Goal: Task Accomplishment & Management: Manage account settings

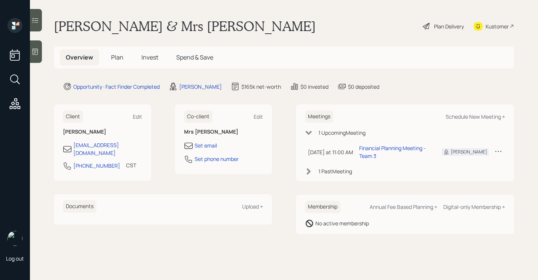
click at [439, 29] on div "Plan Delivery" at bounding box center [449, 26] width 30 height 8
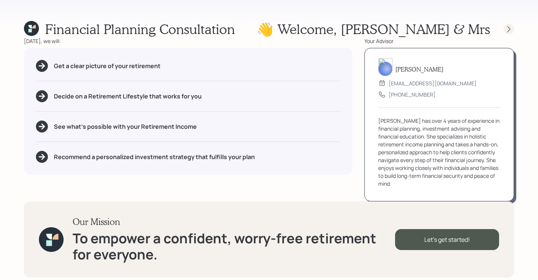
click at [508, 32] on icon at bounding box center [508, 28] width 7 height 7
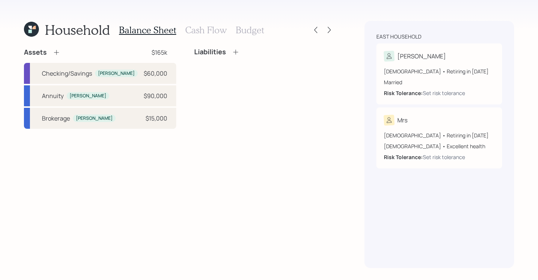
click at [213, 31] on h3 "Cash Flow" at bounding box center [206, 30] width 42 height 11
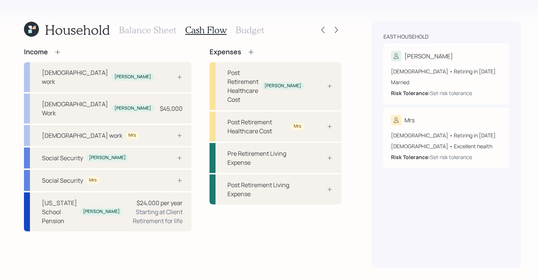
click at [138, 27] on h3 "Balance Sheet" at bounding box center [147, 30] width 57 height 11
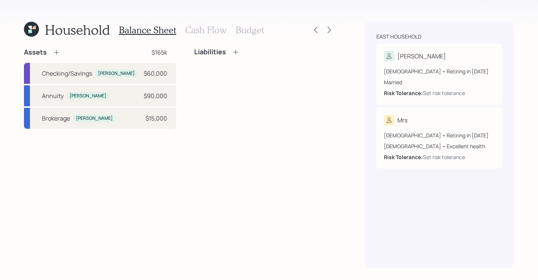
click at [205, 27] on h3 "Cash Flow" at bounding box center [206, 30] width 42 height 11
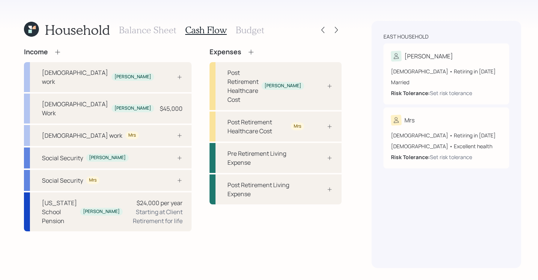
click at [136, 30] on h3 "Balance Sheet" at bounding box center [147, 30] width 57 height 11
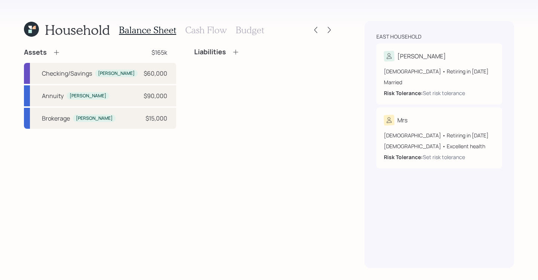
click at [204, 37] on div "Balance Sheet Cash Flow Budget" at bounding box center [191, 30] width 145 height 18
drag, startPoint x: 204, startPoint y: 35, endPoint x: 200, endPoint y: 36, distance: 3.8
click at [205, 35] on div "Balance Sheet Cash Flow Budget" at bounding box center [191, 30] width 145 height 18
drag, startPoint x: 209, startPoint y: 151, endPoint x: 201, endPoint y: 61, distance: 90.5
click at [210, 150] on div "Assets $165k Checking/Savings [PERSON_NAME] $60,000 Annuity [PERSON_NAME] $90,0…" at bounding box center [179, 158] width 310 height 220
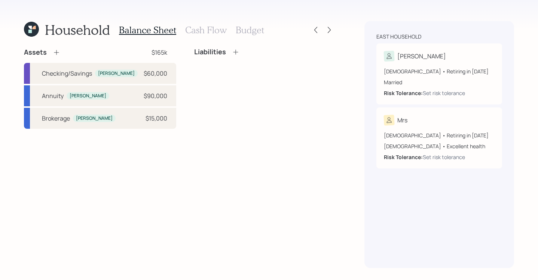
click at [205, 33] on h3 "Cash Flow" at bounding box center [206, 30] width 42 height 11
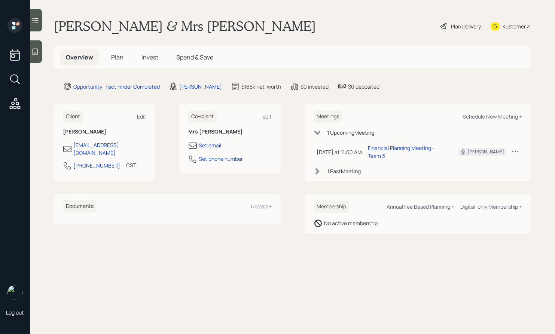
click at [37, 53] on icon at bounding box center [34, 51] width 7 height 7
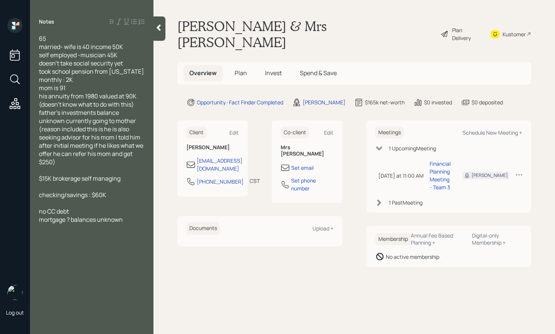
click at [158, 31] on icon at bounding box center [158, 27] width 7 height 7
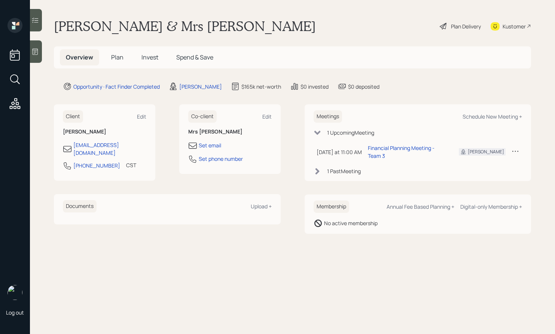
click at [39, 57] on div at bounding box center [36, 51] width 12 height 22
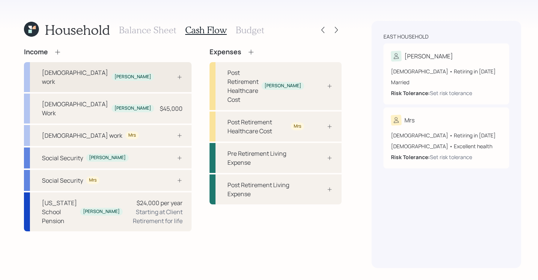
click at [126, 73] on div "[DEMOGRAPHIC_DATA] work [PERSON_NAME]" at bounding box center [108, 77] width 168 height 30
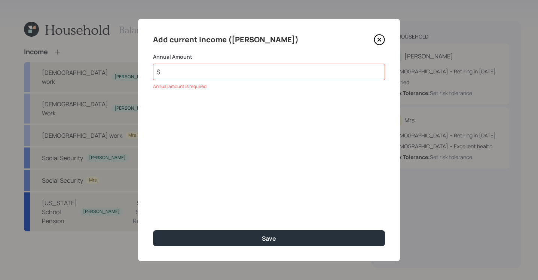
click at [383, 36] on icon at bounding box center [379, 40] width 10 height 10
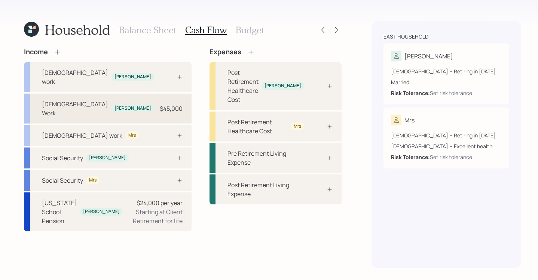
click at [109, 100] on div "[DEMOGRAPHIC_DATA] Work [PERSON_NAME] $45,000" at bounding box center [108, 108] width 168 height 30
select select "self_employment"
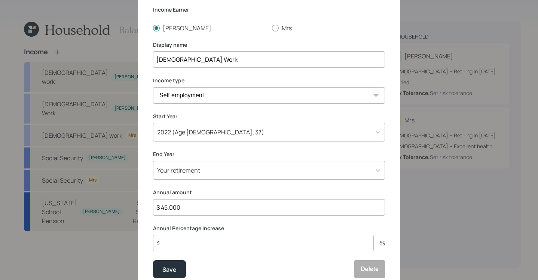
scroll to position [79, 0]
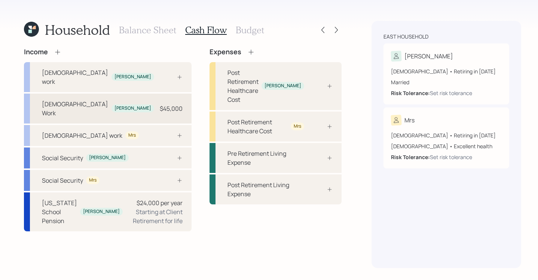
click at [105, 93] on div "[DEMOGRAPHIC_DATA] Work [PERSON_NAME] $45,000" at bounding box center [108, 108] width 168 height 30
select select "self_employment"
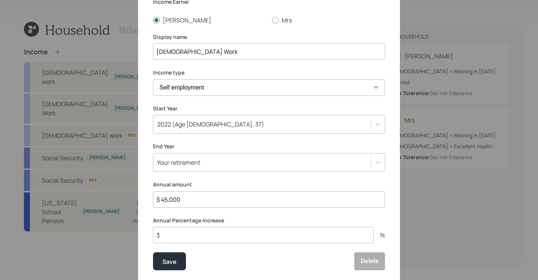
scroll to position [79, 0]
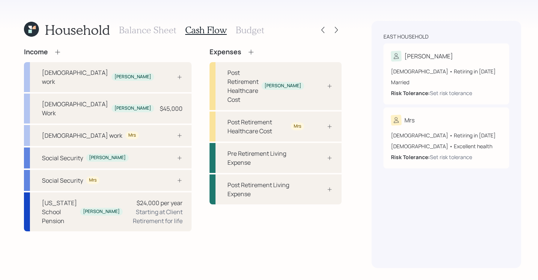
click at [252, 29] on h3 "Budget" at bounding box center [250, 30] width 28 height 11
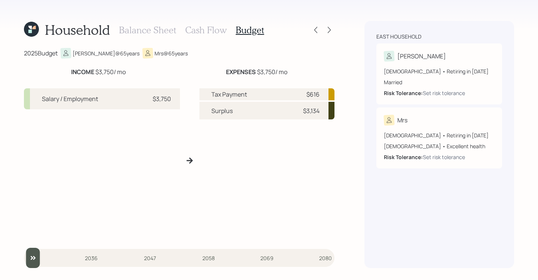
click at [157, 36] on div "Balance Sheet Cash Flow Budget" at bounding box center [191, 30] width 145 height 18
click at [159, 34] on h3 "Balance Sheet" at bounding box center [147, 30] width 57 height 11
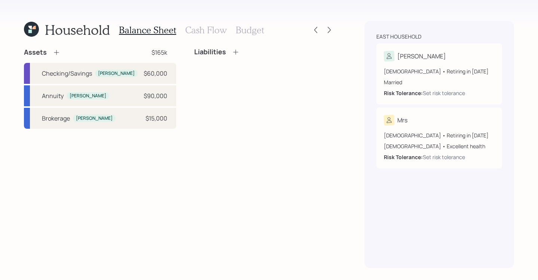
click at [211, 35] on h3 "Cash Flow" at bounding box center [206, 30] width 42 height 11
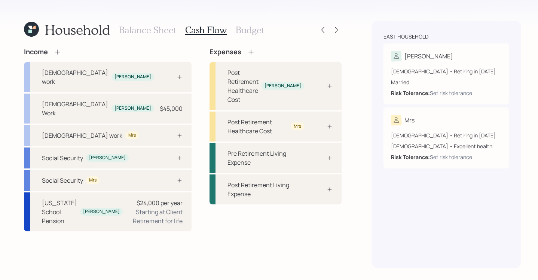
click at [138, 33] on h3 "Balance Sheet" at bounding box center [147, 30] width 57 height 11
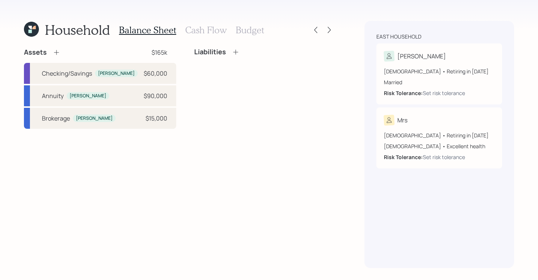
click at [220, 28] on h3 "Cash Flow" at bounding box center [206, 30] width 42 height 11
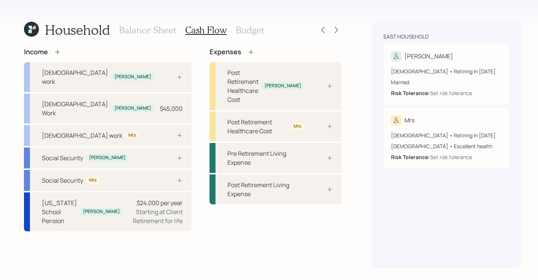
click at [240, 27] on h3 "Budget" at bounding box center [250, 30] width 28 height 11
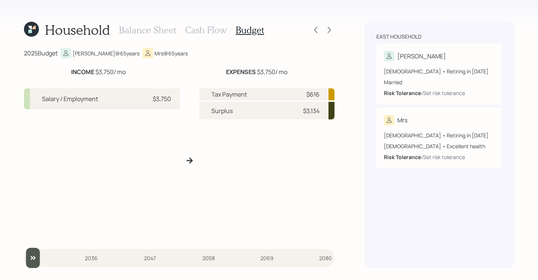
click at [210, 30] on h3 "Cash Flow" at bounding box center [206, 30] width 42 height 11
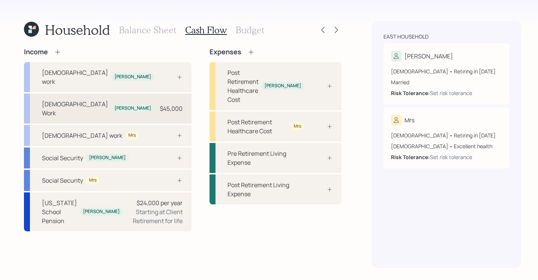
click at [129, 94] on div "[DEMOGRAPHIC_DATA] Work [PERSON_NAME] $45,000" at bounding box center [108, 108] width 168 height 30
select select "self_employment"
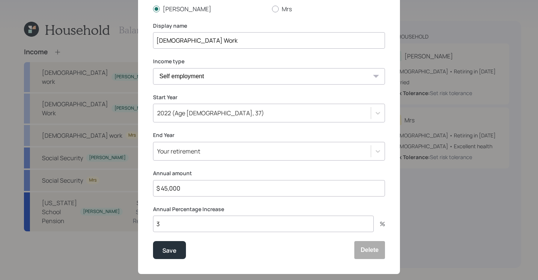
scroll to position [13, 0]
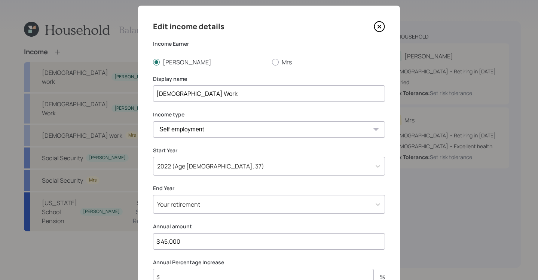
click at [374, 27] on icon at bounding box center [379, 26] width 11 height 11
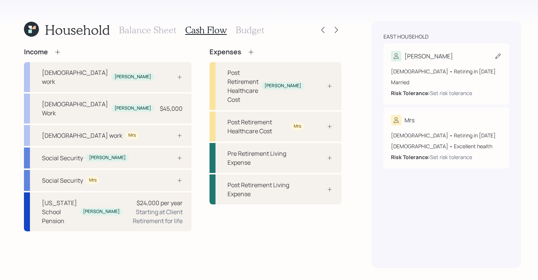
click at [433, 67] on div "[DEMOGRAPHIC_DATA] • Retiring in [DATE]" at bounding box center [446, 71] width 111 height 8
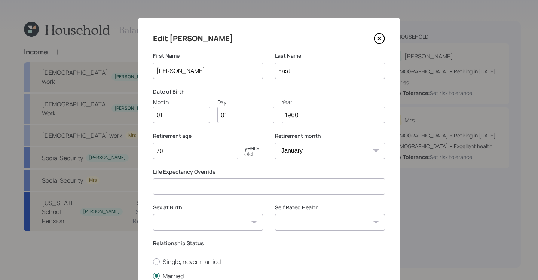
scroll to position [1, 0]
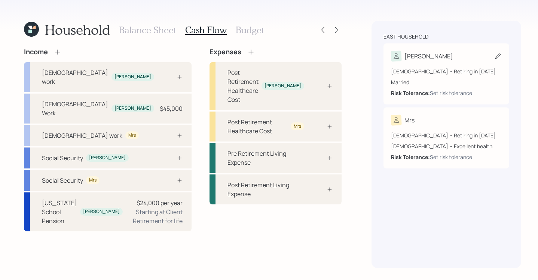
click at [439, 55] on div "[PERSON_NAME]" at bounding box center [446, 56] width 111 height 10
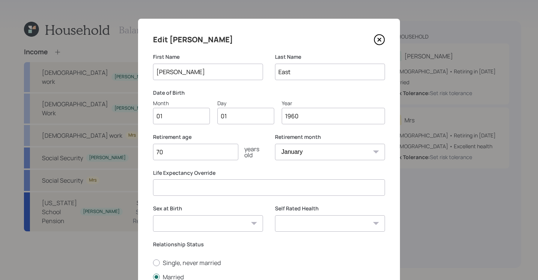
click at [374, 36] on icon at bounding box center [379, 39] width 11 height 11
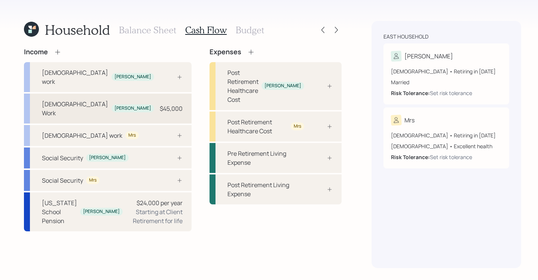
click at [160, 104] on div "$45,000" at bounding box center [171, 108] width 23 height 9
select select "self_employment"
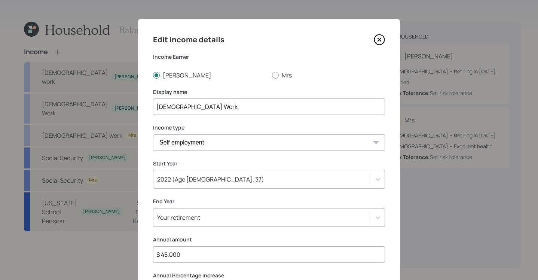
click at [380, 37] on icon at bounding box center [379, 40] width 10 height 10
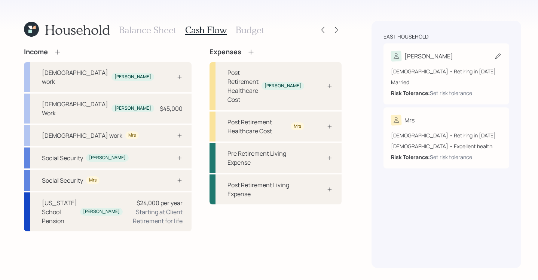
click at [434, 67] on div "[DEMOGRAPHIC_DATA] • Retiring in [DATE] Married Risk Tolerance: Set risk tolera…" at bounding box center [446, 79] width 111 height 36
click at [127, 95] on div "[DEMOGRAPHIC_DATA] Work [PERSON_NAME] $45,000" at bounding box center [108, 108] width 168 height 30
select select "self_employment"
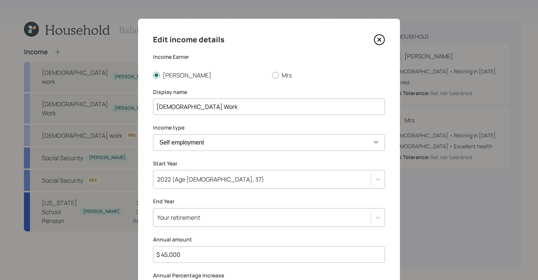
click at [378, 38] on icon at bounding box center [379, 39] width 11 height 11
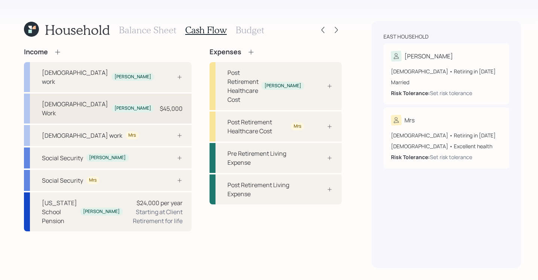
click at [113, 93] on div "[DEMOGRAPHIC_DATA] Work [PERSON_NAME] $45,000" at bounding box center [108, 108] width 168 height 30
select select "self_employment"
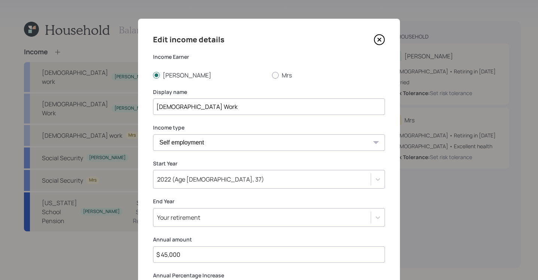
click at [378, 40] on icon at bounding box center [379, 39] width 3 height 3
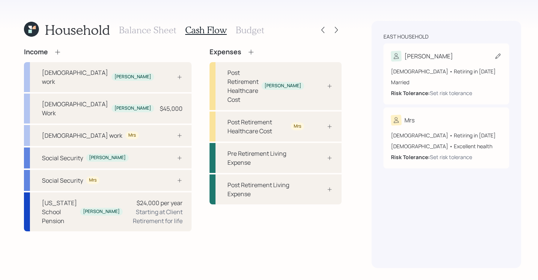
click at [427, 58] on div "[PERSON_NAME]" at bounding box center [446, 56] width 111 height 10
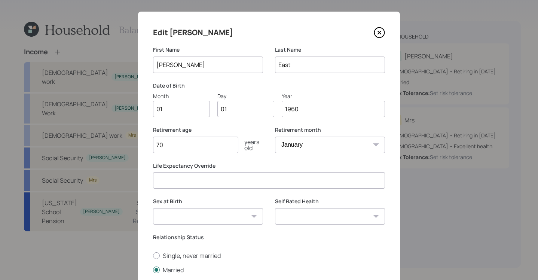
scroll to position [2, 0]
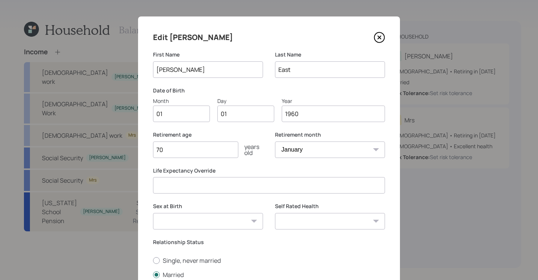
click at [374, 36] on icon at bounding box center [379, 37] width 11 height 11
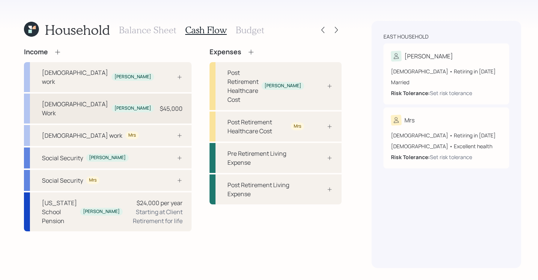
click at [77, 99] on div "[DEMOGRAPHIC_DATA] Work" at bounding box center [75, 108] width 67 height 18
select select "self_employment"
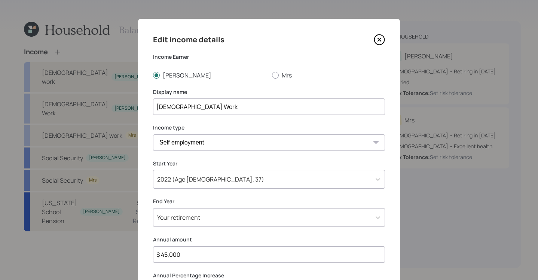
scroll to position [79, 0]
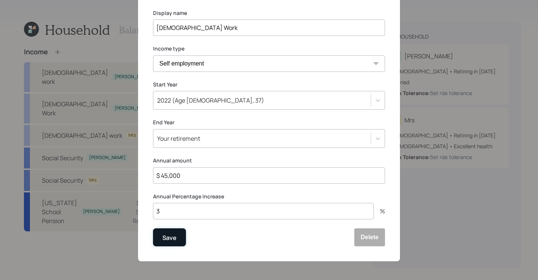
click at [171, 242] on button "Save" at bounding box center [169, 237] width 33 height 18
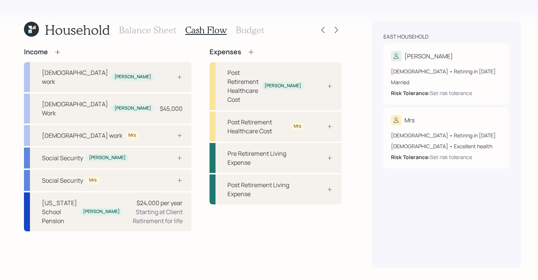
click at [412, 80] on div "Married" at bounding box center [446, 82] width 111 height 8
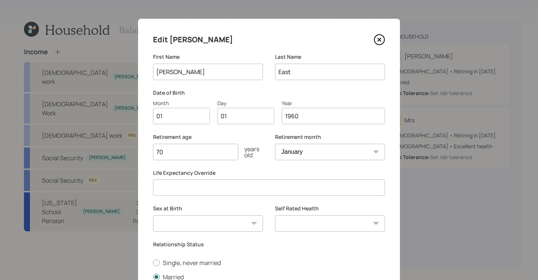
click at [381, 42] on icon at bounding box center [379, 40] width 10 height 10
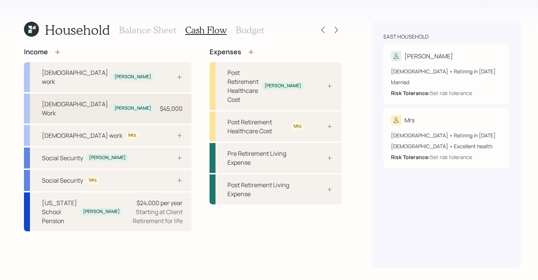
click at [113, 94] on div "[DEMOGRAPHIC_DATA] Work [PERSON_NAME] $45,000" at bounding box center [108, 108] width 168 height 30
select select "self_employment"
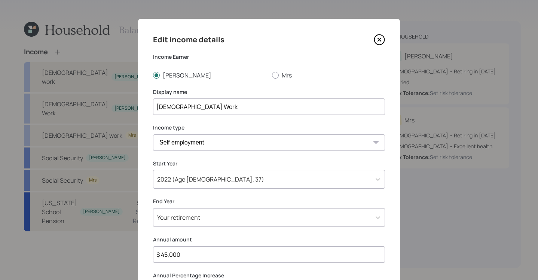
click at [213, 105] on input "[DEMOGRAPHIC_DATA] Work" at bounding box center [269, 106] width 232 height 16
click at [164, 106] on input "[DEMOGRAPHIC_DATA] Work" at bounding box center [269, 106] width 232 height 16
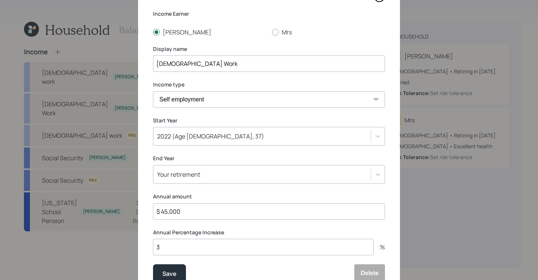
scroll to position [17, 0]
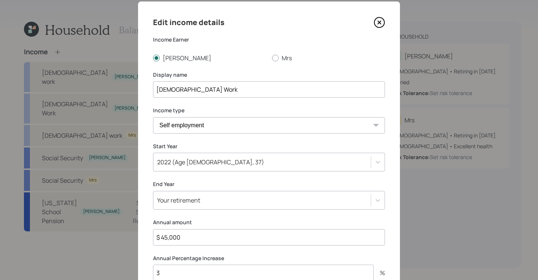
click at [377, 24] on icon at bounding box center [379, 22] width 11 height 11
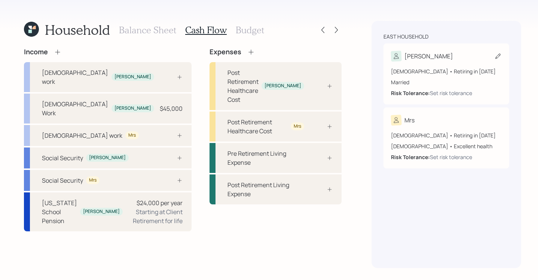
click at [444, 61] on div "[DEMOGRAPHIC_DATA] • Retiring in [DATE] Married Risk Tolerance: Set risk tolera…" at bounding box center [446, 79] width 111 height 36
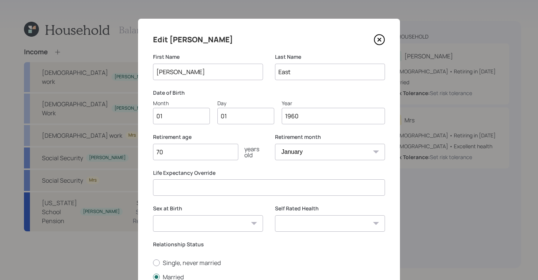
drag, startPoint x: 223, startPoint y: 152, endPoint x: 169, endPoint y: 149, distance: 53.9
click at [169, 149] on input "70" at bounding box center [195, 152] width 85 height 16
type input "7"
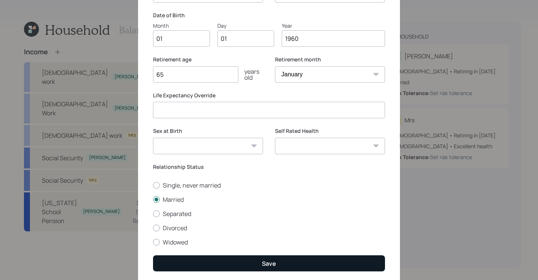
scroll to position [86, 0]
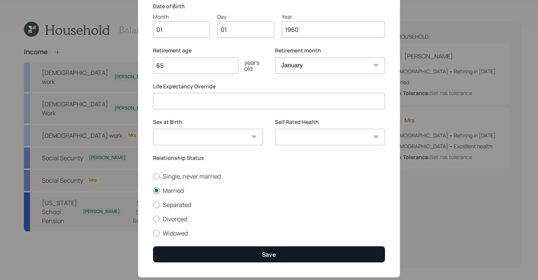
type input "65"
click at [243, 254] on button "Save" at bounding box center [269, 254] width 232 height 16
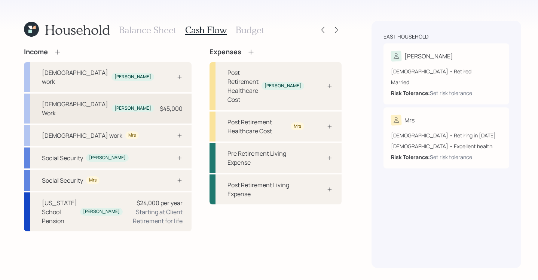
click at [90, 93] on div "[DEMOGRAPHIC_DATA] Work [PERSON_NAME] $45,000" at bounding box center [108, 108] width 168 height 30
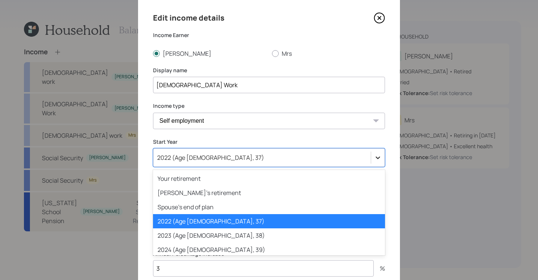
click at [373, 158] on div at bounding box center [377, 157] width 13 height 13
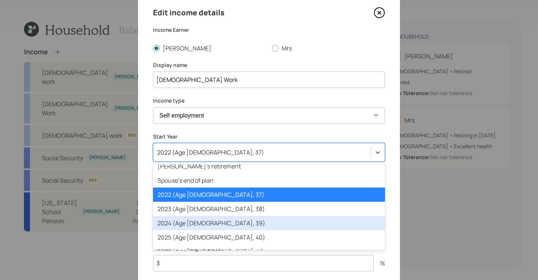
scroll to position [28, 0]
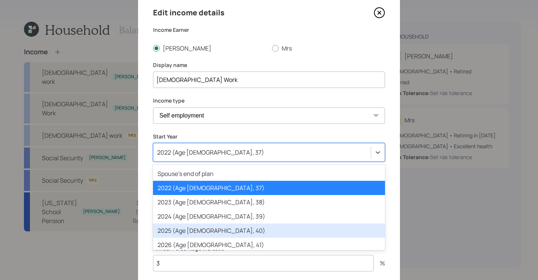
click at [204, 234] on div "2025 (Age [DEMOGRAPHIC_DATA], 40)" at bounding box center [269, 230] width 232 height 14
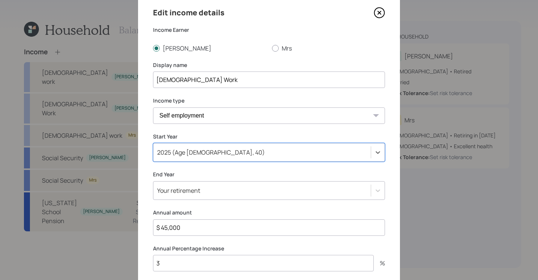
click at [369, 116] on select "[DEMOGRAPHIC_DATA] work [DEMOGRAPHIC_DATA] work Self employment Other" at bounding box center [269, 115] width 232 height 16
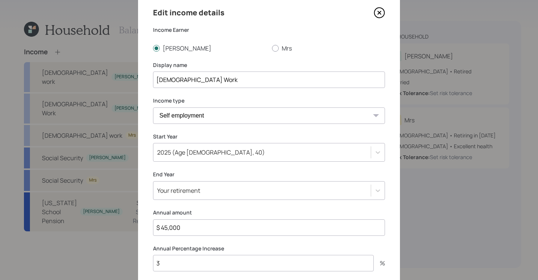
select select "part_time"
click at [153, 107] on select "[DEMOGRAPHIC_DATA] work [DEMOGRAPHIC_DATA] work Self employment Other" at bounding box center [269, 115] width 232 height 16
click at [372, 191] on div "Your retirement" at bounding box center [269, 190] width 232 height 19
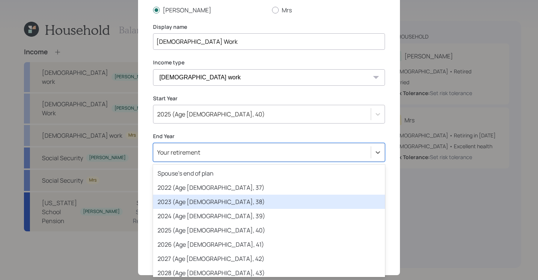
scroll to position [43, 0]
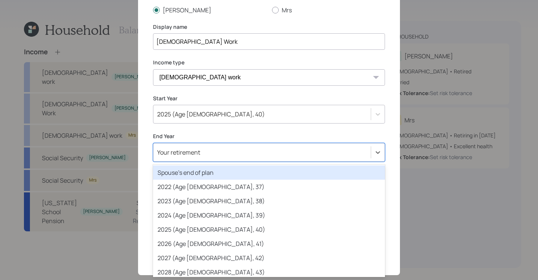
click at [298, 129] on div "Edit income details Income Earner [PERSON_NAME] Mrs [PERSON_NAME] name [DEMOGRA…" at bounding box center [269, 114] width 262 height 321
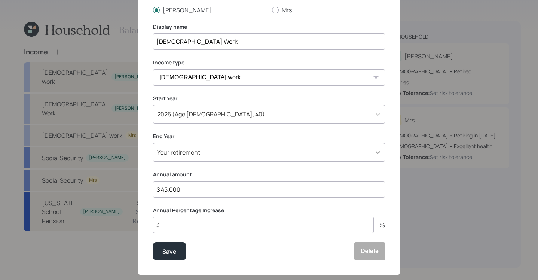
click at [374, 150] on icon at bounding box center [377, 151] width 7 height 7
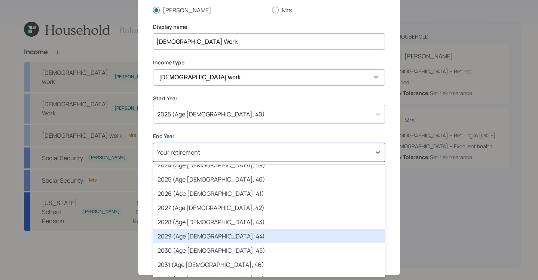
scroll to position [106, 0]
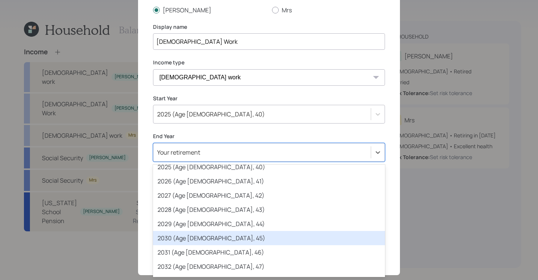
click at [237, 242] on div "2030 (Age [DEMOGRAPHIC_DATA], 45)" at bounding box center [269, 238] width 232 height 14
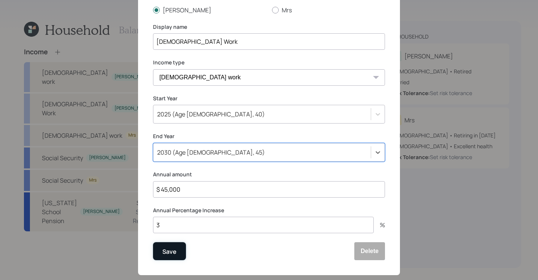
click at [168, 254] on div "Save" at bounding box center [169, 251] width 14 height 10
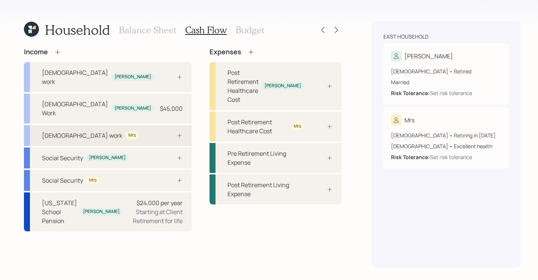
click at [117, 125] on div "[DEMOGRAPHIC_DATA] work Mrs" at bounding box center [108, 135] width 168 height 21
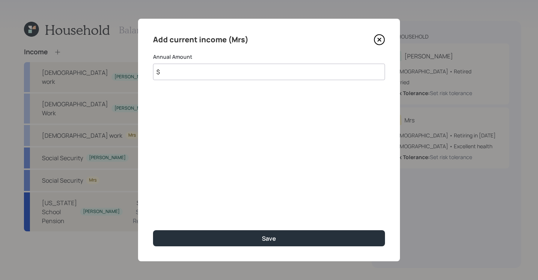
click at [218, 69] on input "$" at bounding box center [269, 72] width 232 height 16
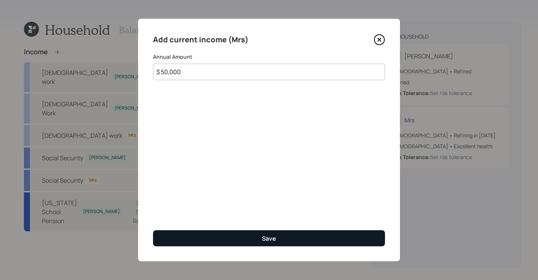
type input "$ 50,000"
click at [271, 230] on button "Save" at bounding box center [269, 238] width 232 height 16
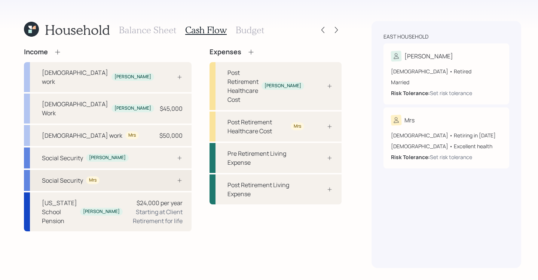
click at [121, 170] on div "Social Security Mrs" at bounding box center [108, 180] width 168 height 21
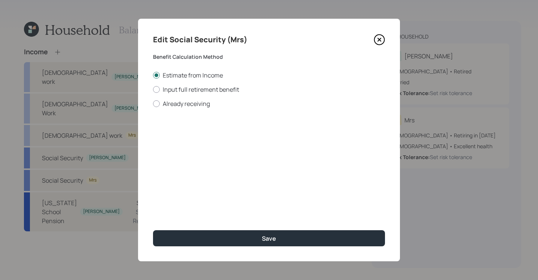
click at [378, 41] on icon at bounding box center [379, 39] width 3 height 3
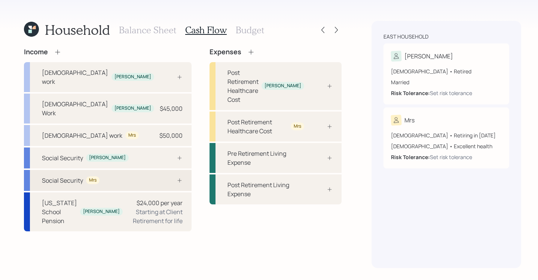
click at [98, 176] on div "Mrs" at bounding box center [92, 180] width 13 height 8
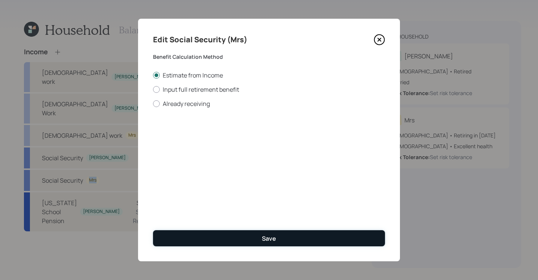
click at [261, 241] on button "Save" at bounding box center [269, 238] width 232 height 16
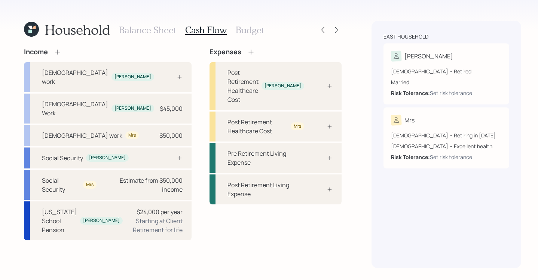
click at [236, 220] on div "Expenses Post Retirement Healthcare Cost [PERSON_NAME] Post Retirement Healthca…" at bounding box center [275, 144] width 132 height 192
click at [117, 147] on div "Social Security [PERSON_NAME]" at bounding box center [108, 157] width 168 height 21
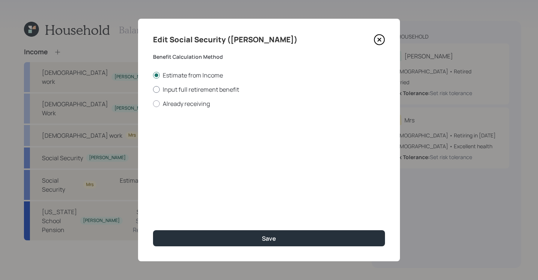
click at [154, 88] on div at bounding box center [156, 89] width 7 height 7
click at [153, 89] on input "Input full retirement benefit" at bounding box center [153, 89] width 0 height 0
radio input "true"
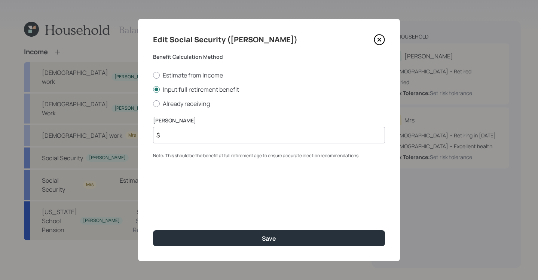
click at [383, 39] on icon at bounding box center [379, 39] width 11 height 11
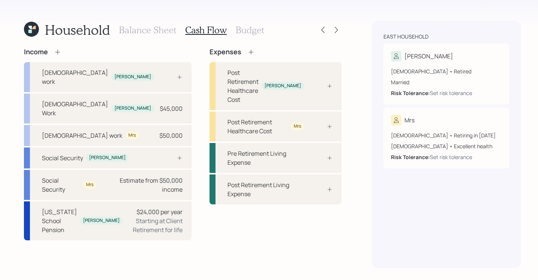
click at [147, 39] on div "Household Balance Sheet Cash Flow Budget Income [DEMOGRAPHIC_DATA] work [PERSON…" at bounding box center [182, 144] width 317 height 247
click at [147, 35] on h3 "Balance Sheet" at bounding box center [147, 30] width 57 height 11
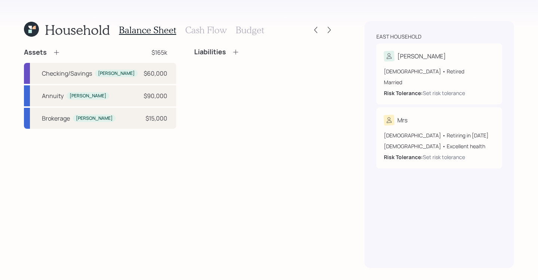
click at [260, 33] on h3 "Budget" at bounding box center [250, 30] width 28 height 11
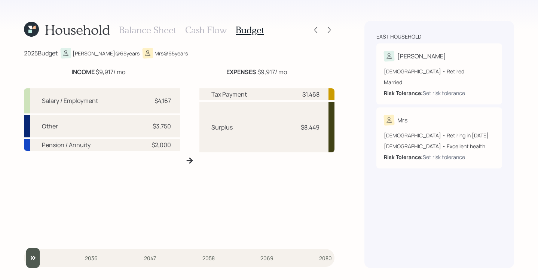
click at [200, 30] on h3 "Cash Flow" at bounding box center [206, 30] width 42 height 11
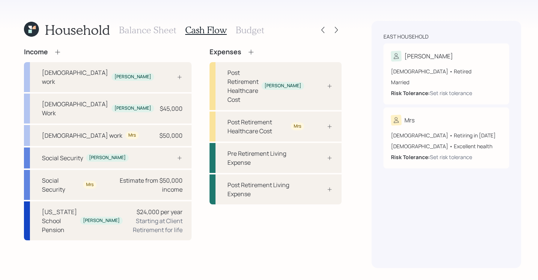
click at [250, 31] on h3 "Budget" at bounding box center [250, 30] width 28 height 11
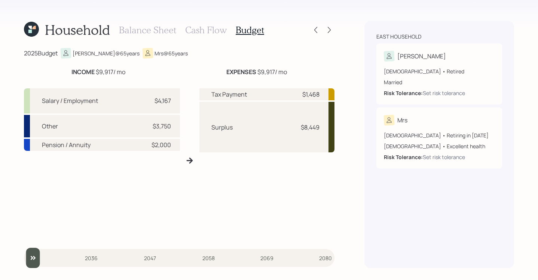
click at [205, 25] on h3 "Cash Flow" at bounding box center [206, 30] width 42 height 11
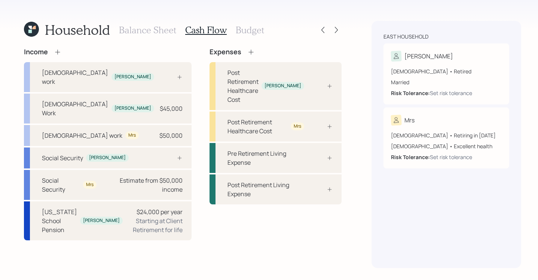
click at [257, 31] on h3 "Budget" at bounding box center [250, 30] width 28 height 11
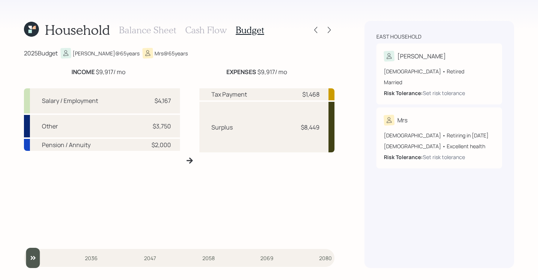
click at [197, 34] on h3 "Cash Flow" at bounding box center [206, 30] width 42 height 11
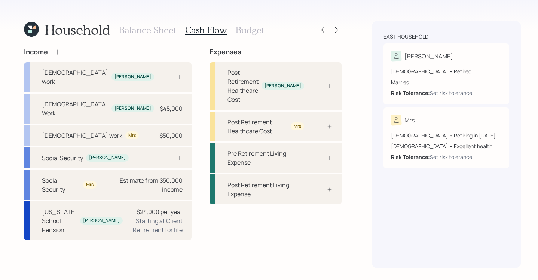
click at [248, 30] on h3 "Budget" at bounding box center [250, 30] width 28 height 11
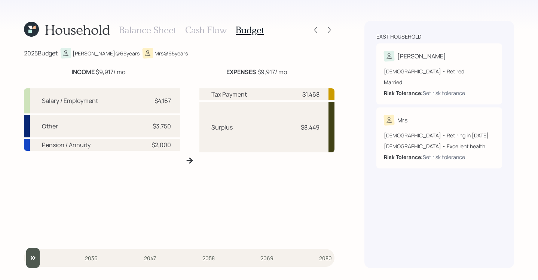
drag, startPoint x: 86, startPoint y: 71, endPoint x: 125, endPoint y: 71, distance: 38.9
click at [125, 71] on div "INCOME $9,917 / mo" at bounding box center [98, 71] width 54 height 9
click at [208, 28] on h3 "Cash Flow" at bounding box center [206, 30] width 42 height 11
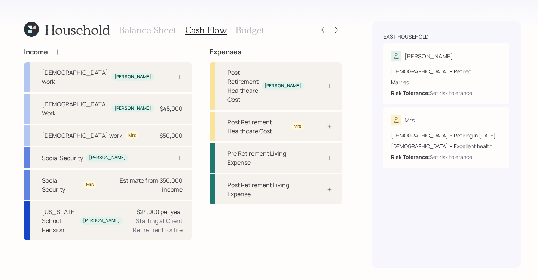
click at [244, 36] on div "Balance Sheet Cash Flow Budget" at bounding box center [191, 30] width 145 height 18
click at [243, 28] on h3 "Budget" at bounding box center [250, 30] width 28 height 11
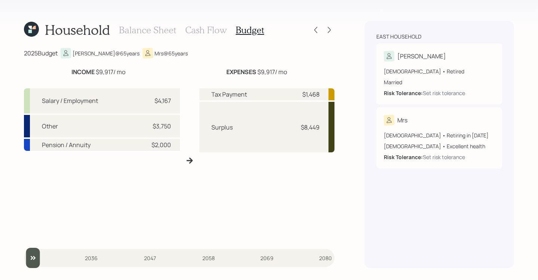
click at [132, 25] on h3 "Balance Sheet" at bounding box center [147, 30] width 57 height 11
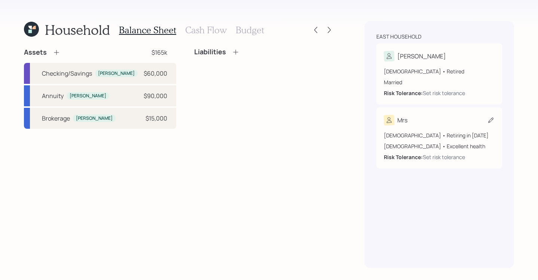
click at [347, 159] on div "Household Balance Sheet Cash Flow Budget Assets $165k Checking/Savings [PERSON_…" at bounding box center [269, 140] width 538 height 280
click at [274, 122] on div "Liabilities" at bounding box center [264, 88] width 140 height 81
click at [274, 109] on div "Liabilities" at bounding box center [264, 88] width 140 height 81
click at [202, 32] on h3 "Cash Flow" at bounding box center [206, 30] width 42 height 11
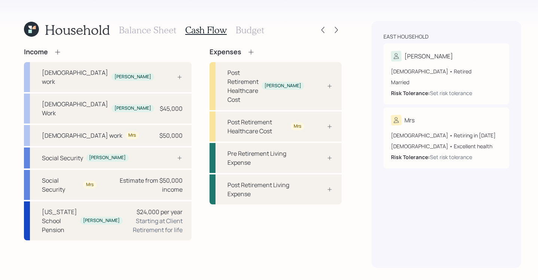
click at [256, 33] on h3 "Budget" at bounding box center [250, 30] width 28 height 11
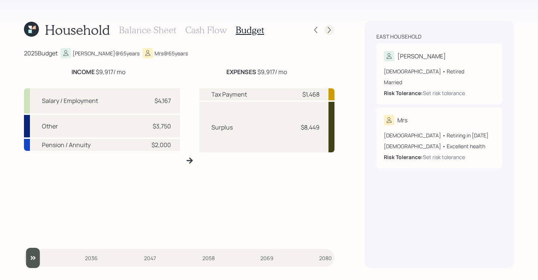
click at [333, 27] on div at bounding box center [329, 30] width 10 height 10
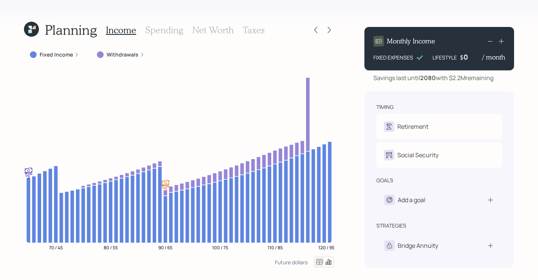
click at [136, 54] on label "Withdrawals" at bounding box center [123, 54] width 32 height 7
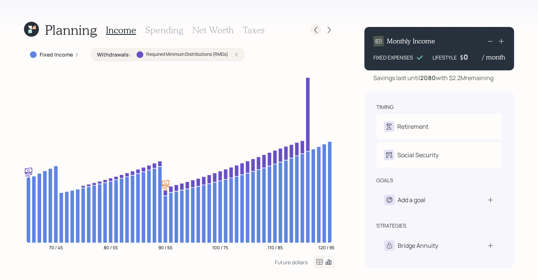
click at [313, 31] on icon at bounding box center [315, 29] width 7 height 7
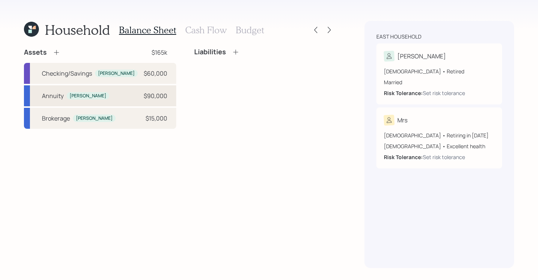
click at [136, 95] on div "Annuity [PERSON_NAME] $90,000" at bounding box center [100, 95] width 152 height 21
select select "ira"
select select "balanced"
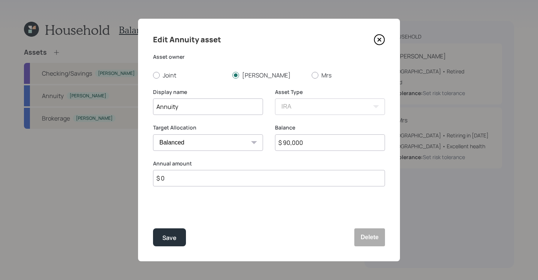
click at [377, 42] on icon at bounding box center [379, 39] width 11 height 11
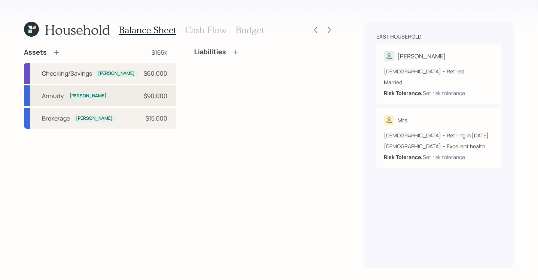
click at [119, 94] on div "Annuity [PERSON_NAME] $90,000" at bounding box center [100, 95] width 152 height 21
select select "ira"
select select "balanced"
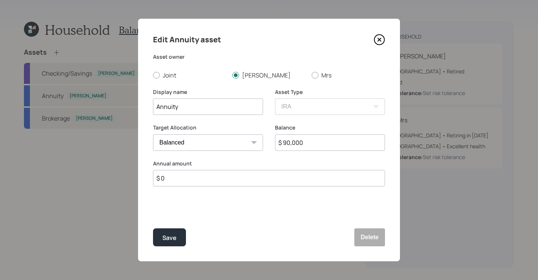
click at [382, 39] on icon at bounding box center [379, 39] width 11 height 11
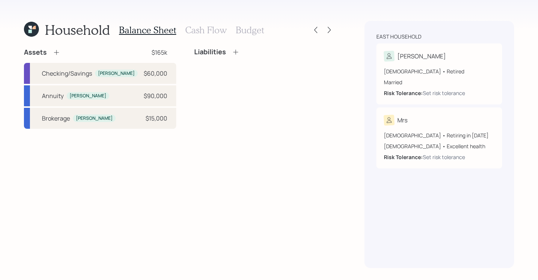
click at [205, 29] on h3 "Cash Flow" at bounding box center [206, 30] width 42 height 11
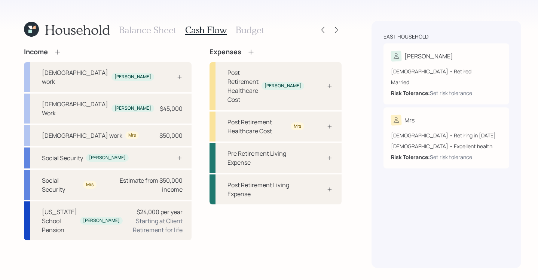
click at [264, 28] on div "Household Balance Sheet Cash Flow Budget" at bounding box center [182, 30] width 317 height 18
click at [258, 30] on h3 "Budget" at bounding box center [250, 30] width 28 height 11
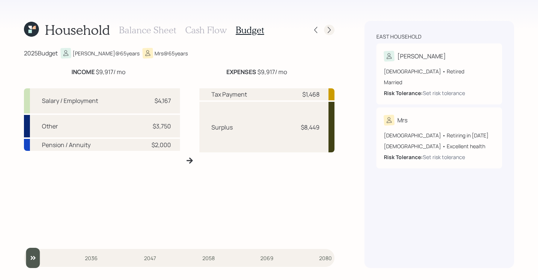
click at [325, 30] on icon at bounding box center [328, 29] width 7 height 7
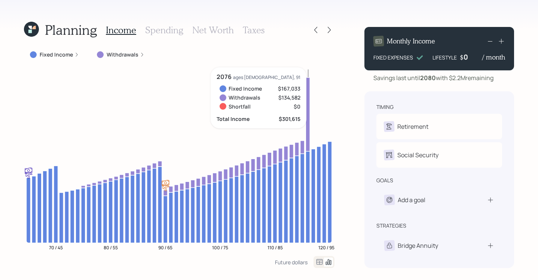
click at [306, 133] on icon at bounding box center [308, 114] width 4 height 74
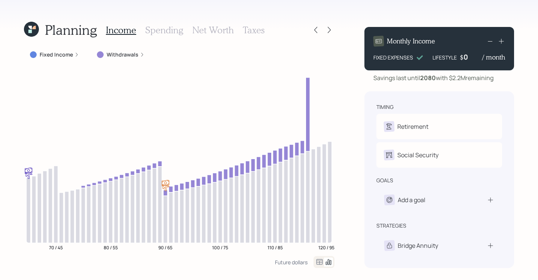
click at [143, 54] on div "Withdrawals" at bounding box center [120, 54] width 59 height 13
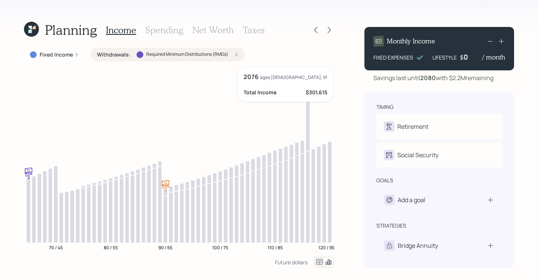
click at [307, 82] on icon at bounding box center [308, 114] width 4 height 74
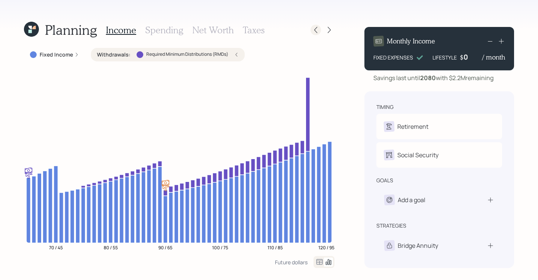
click at [314, 32] on icon at bounding box center [315, 29] width 7 height 7
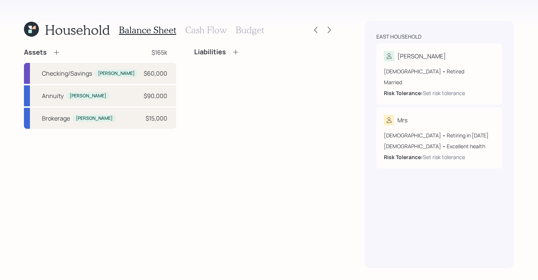
click at [211, 26] on h3 "Cash Flow" at bounding box center [206, 30] width 42 height 11
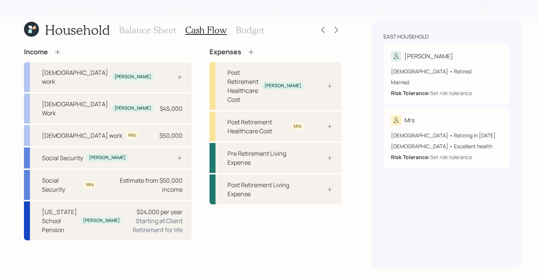
click at [254, 32] on h3 "Budget" at bounding box center [250, 30] width 28 height 11
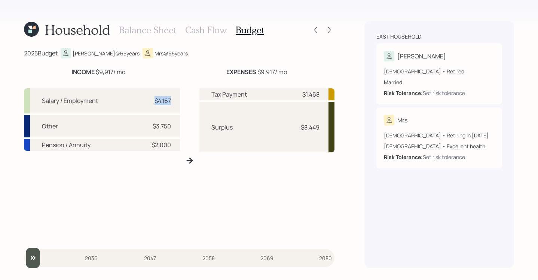
drag, startPoint x: 150, startPoint y: 98, endPoint x: 181, endPoint y: 101, distance: 31.1
click at [181, 101] on div "Salary / Employment $4,167 Other $3,750 Pension / Annuity $2,000 Tax Payment $1…" at bounding box center [179, 160] width 310 height 156
drag, startPoint x: 153, startPoint y: 128, endPoint x: 188, endPoint y: 123, distance: 35.5
click at [188, 123] on div "Salary / Employment $4,167 Other $3,750 Pension / Annuity $2,000 Tax Payment $1…" at bounding box center [179, 160] width 310 height 156
click at [196, 202] on div "Salary / Employment $4,167 Other $3,750 Pension / Annuity $2,000 Tax Payment $1…" at bounding box center [179, 160] width 310 height 156
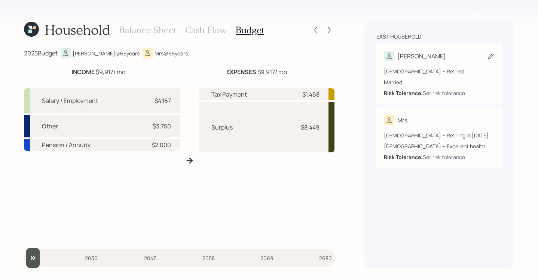
click at [463, 52] on div "[PERSON_NAME]" at bounding box center [439, 56] width 111 height 10
click at [477, 65] on div "[DEMOGRAPHIC_DATA] • Retired Married Risk Tolerance: Set risk tolerance" at bounding box center [439, 79] width 111 height 36
click at [490, 56] on icon at bounding box center [490, 55] width 7 height 7
click at [462, 61] on div "[PERSON_NAME]" at bounding box center [439, 56] width 111 height 10
click at [31, 30] on icon at bounding box center [29, 31] width 3 height 3
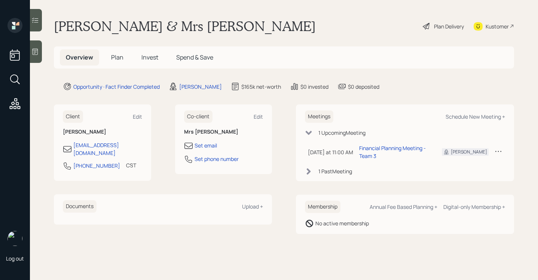
click at [443, 19] on div "Plan Delivery" at bounding box center [443, 26] width 43 height 16
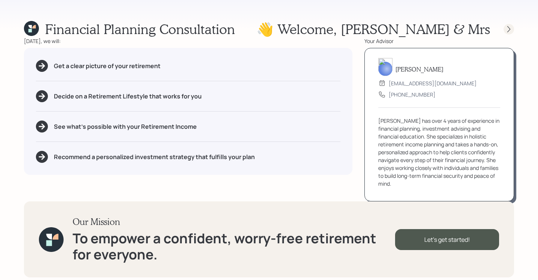
click at [512, 28] on div at bounding box center [508, 29] width 10 height 10
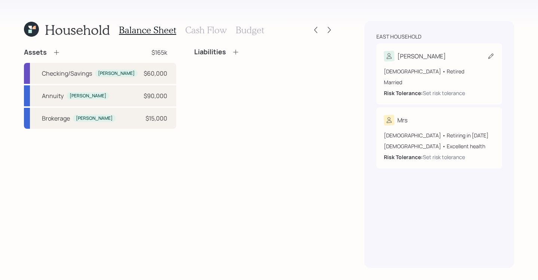
click at [468, 56] on div "[PERSON_NAME]" at bounding box center [439, 56] width 111 height 10
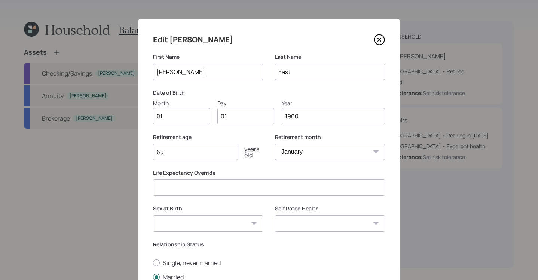
click at [208, 183] on input "number" at bounding box center [269, 187] width 232 height 16
type input "95"
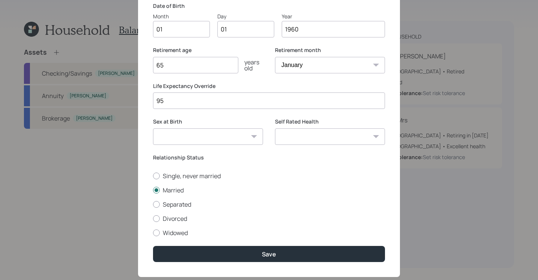
scroll to position [103, 0]
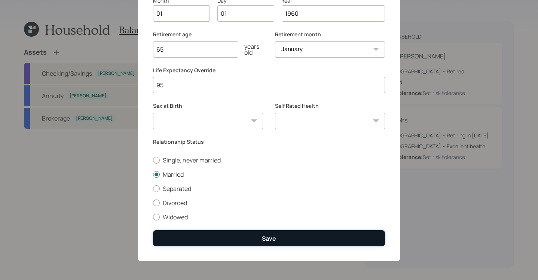
click at [274, 242] on button "Save" at bounding box center [269, 238] width 232 height 16
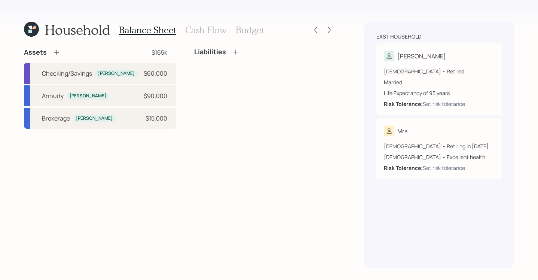
click at [334, 27] on div at bounding box center [329, 30] width 10 height 10
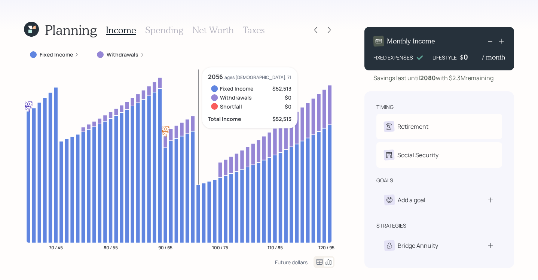
click at [199, 187] on icon at bounding box center [198, 213] width 4 height 58
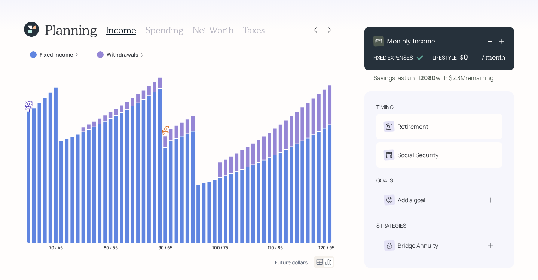
click at [322, 27] on div at bounding box center [322, 30] width 24 height 10
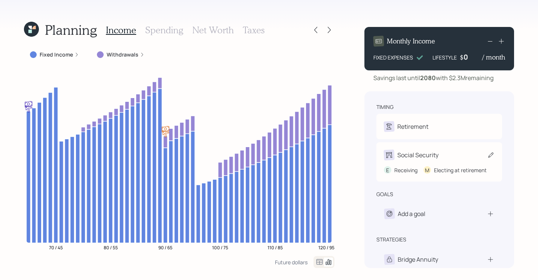
click at [459, 155] on div "Social Security" at bounding box center [439, 155] width 111 height 10
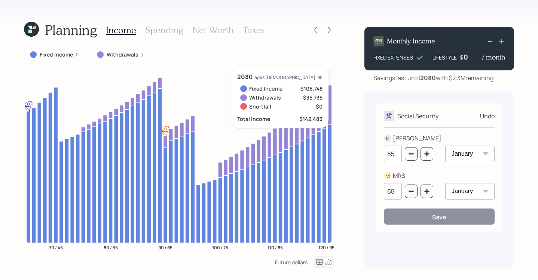
click at [529, 100] on div "Planning Income Spending Net Worth Taxes Fixed Income Withdrawals 70 / 45 80 / …" at bounding box center [269, 140] width 538 height 280
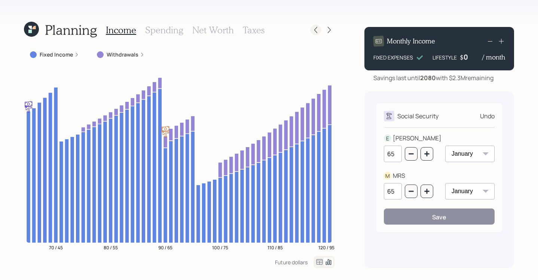
click at [317, 26] on icon at bounding box center [315, 29] width 7 height 7
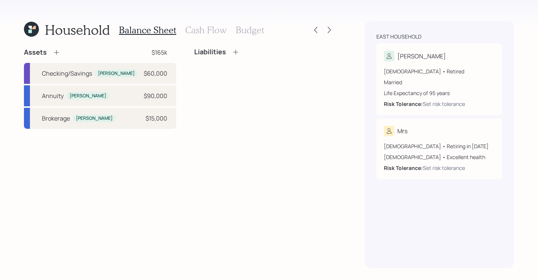
drag, startPoint x: 342, startPoint y: 114, endPoint x: 319, endPoint y: 111, distance: 23.4
click at [341, 114] on div "Household Balance Sheet Cash Flow Budget Assets $165k Checking/Savings [PERSON_…" at bounding box center [269, 140] width 538 height 280
click at [36, 32] on icon at bounding box center [31, 29] width 15 height 15
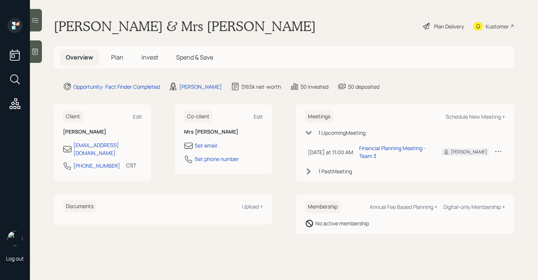
click at [118, 56] on span "Plan" at bounding box center [117, 57] width 12 height 8
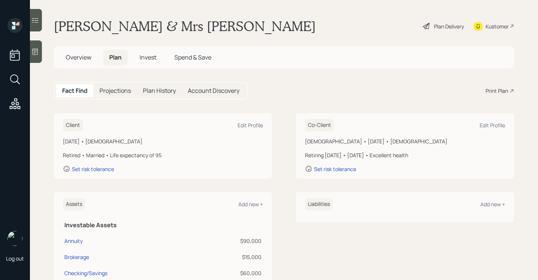
click at [101, 58] on div "Overview Plan Invest Spend & Save" at bounding box center [138, 57] width 157 height 16
click at [97, 58] on h5 "Overview" at bounding box center [78, 57] width 37 height 16
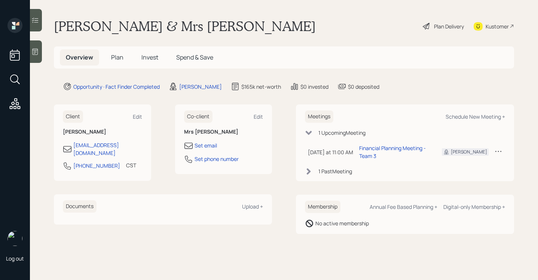
click at [203, 22] on div "[PERSON_NAME] & Mrs [PERSON_NAME] Plan Delivery Kustomer" at bounding box center [284, 26] width 460 height 16
click at [313, 38] on main "[PERSON_NAME] & Mrs East Plan Delivery Kustomer Overview Plan Invest Spend & Sa…" at bounding box center [284, 140] width 508 height 280
click at [425, 28] on icon at bounding box center [426, 26] width 7 height 7
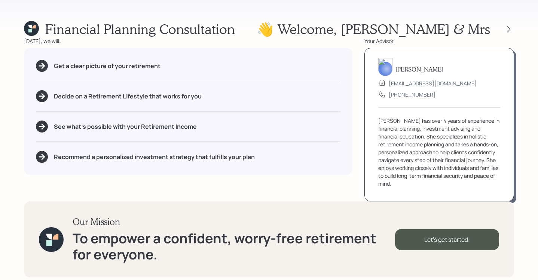
click at [514, 28] on div "Financial Planning Consultation 👋 Welcome , [PERSON_NAME] & Mrs [DATE], we will…" at bounding box center [269, 140] width 538 height 280
click at [510, 29] on icon at bounding box center [508, 29] width 3 height 6
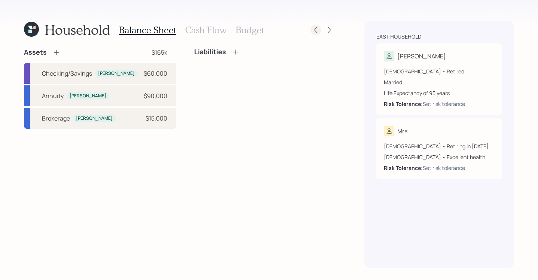
click at [312, 31] on icon at bounding box center [315, 29] width 7 height 7
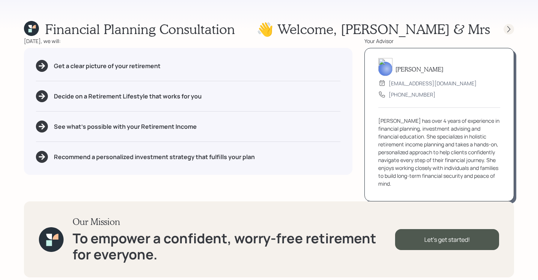
click at [504, 29] on div at bounding box center [508, 29] width 10 height 10
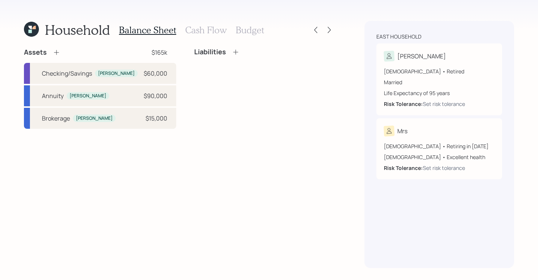
click at [309, 31] on div "Household Balance Sheet Cash Flow Budget" at bounding box center [179, 30] width 310 height 18
click at [314, 28] on icon at bounding box center [315, 29] width 7 height 7
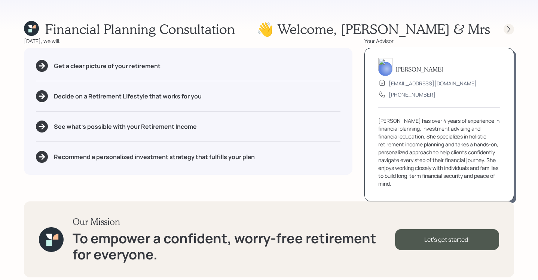
click at [506, 27] on icon at bounding box center [508, 28] width 7 height 7
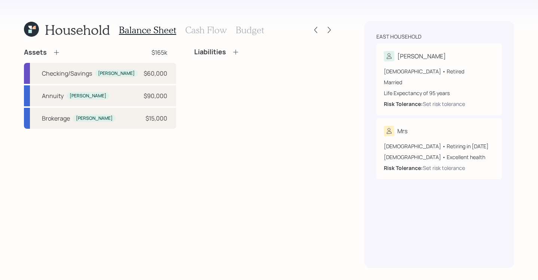
click at [34, 32] on icon at bounding box center [31, 29] width 15 height 15
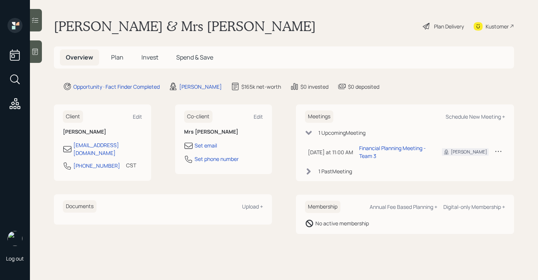
click at [445, 28] on div "Plan Delivery" at bounding box center [449, 26] width 30 height 8
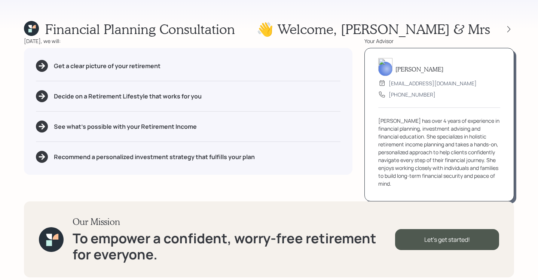
click at [335, 20] on div "Financial Planning Consultation 👋 Welcome , [PERSON_NAME] & Mrs [DATE], we will…" at bounding box center [269, 140] width 538 height 280
click at [369, 10] on div "Financial Planning Consultation 👋 Welcome , [PERSON_NAME] & Mrs [DATE], we will…" at bounding box center [269, 140] width 538 height 280
click at [277, 39] on div "[DATE], we will:" at bounding box center [188, 41] width 328 height 8
click at [508, 28] on icon at bounding box center [508, 28] width 7 height 7
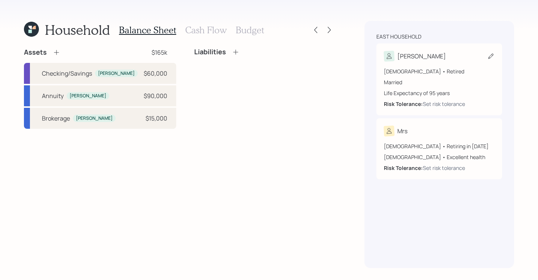
click at [448, 66] on div "[DEMOGRAPHIC_DATA] • Retired Married Life Expectancy of 95 years Risk Tolerance…" at bounding box center [439, 84] width 111 height 46
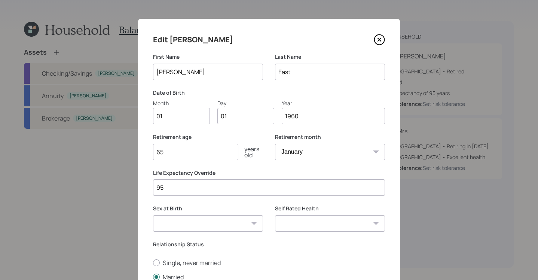
click at [180, 114] on input "01" at bounding box center [181, 116] width 57 height 16
type input "0"
click at [167, 119] on input "Month" at bounding box center [181, 116] width 57 height 16
type input "01"
type input "0"
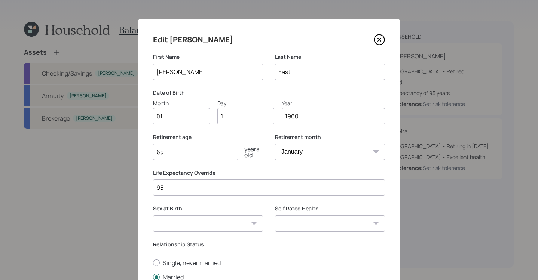
type input "15"
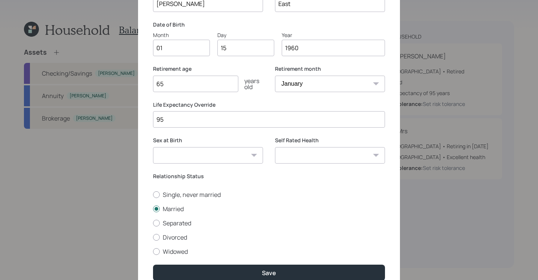
scroll to position [103, 0]
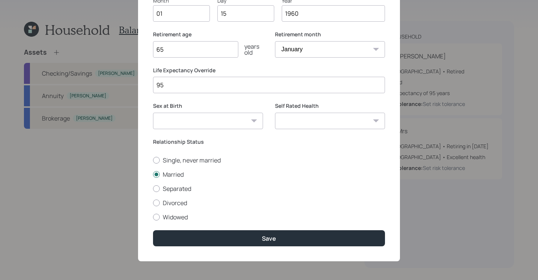
click at [233, 125] on select "[DEMOGRAPHIC_DATA] [DEMOGRAPHIC_DATA] Other / Prefer not to say" at bounding box center [208, 121] width 110 height 16
select select "[DEMOGRAPHIC_DATA]"
click at [153, 113] on select "[DEMOGRAPHIC_DATA] [DEMOGRAPHIC_DATA] Other / Prefer not to say" at bounding box center [208, 121] width 110 height 16
click at [346, 116] on select "Excellent Very Good Good Fair Poor" at bounding box center [330, 121] width 110 height 16
select select "excellent"
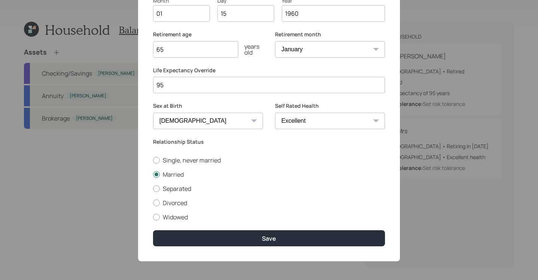
click at [275, 113] on select "Excellent Very Good Good Fair Poor" at bounding box center [330, 121] width 110 height 16
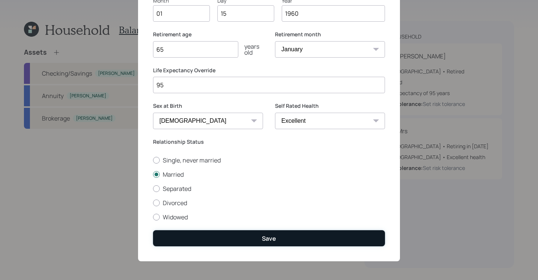
click at [279, 235] on button "Save" at bounding box center [269, 238] width 232 height 16
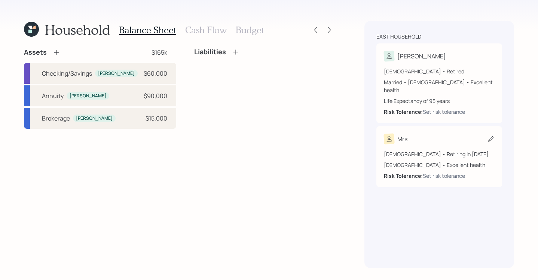
click at [490, 135] on icon at bounding box center [490, 138] width 7 height 7
select select "[DEMOGRAPHIC_DATA]"
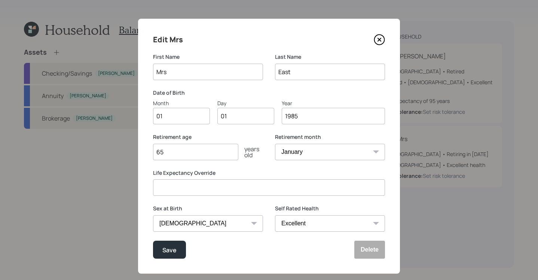
drag, startPoint x: 186, startPoint y: 69, endPoint x: 114, endPoint y: 53, distance: 74.2
click at [108, 53] on div "Edit Mrs First Name Mrs Last Name East Date of Birth Month 01 Day 01 Year [DATE…" at bounding box center [269, 140] width 538 height 280
type input "[PERSON_NAME]"
click at [181, 119] on input "01" at bounding box center [181, 116] width 57 height 16
type input "0"
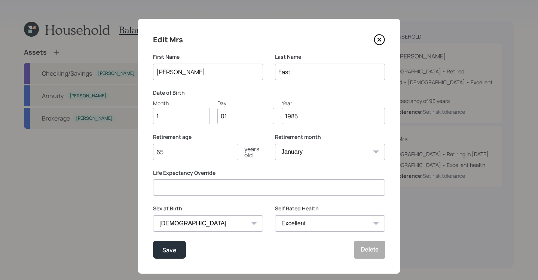
type input "12"
click at [306, 117] on input "1985" at bounding box center [333, 116] width 103 height 16
type input "1979"
click at [205, 153] on input "65" at bounding box center [195, 152] width 85 height 16
click at [362, 225] on select "Excellent Very Good Good Fair Poor" at bounding box center [330, 223] width 110 height 16
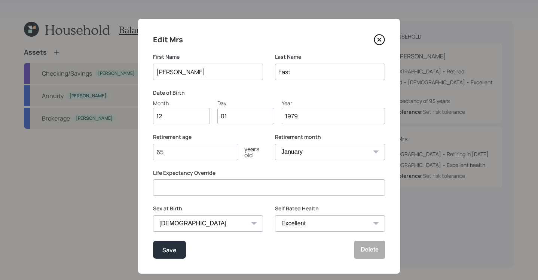
click at [275, 215] on select "Excellent Very Good Good Fair Poor" at bounding box center [330, 223] width 110 height 16
click at [179, 250] on button "Save" at bounding box center [169, 249] width 33 height 18
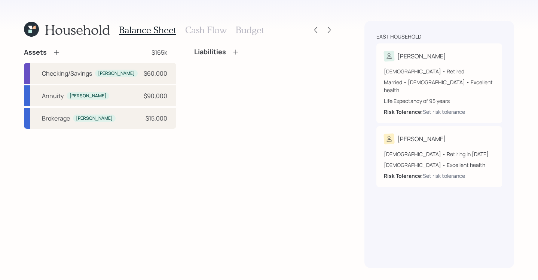
click at [317, 188] on div "Assets $165k Checking/Savings [PERSON_NAME] $60,000 Annuity [PERSON_NAME] $90,0…" at bounding box center [179, 158] width 310 height 220
click at [144, 74] on div "$60,000" at bounding box center [156, 73] width 24 height 9
select select "cash"
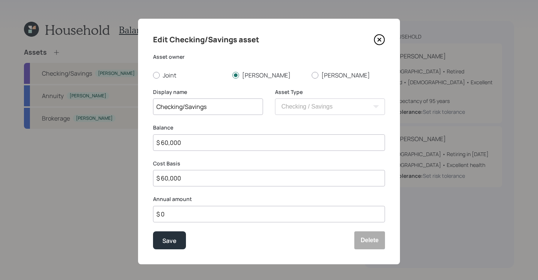
click at [378, 41] on icon at bounding box center [379, 39] width 11 height 11
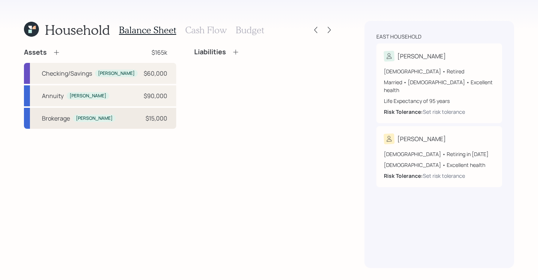
click at [133, 124] on div "Brokerage [PERSON_NAME] $15,000" at bounding box center [100, 118] width 152 height 21
select select "taxable"
select select "balanced"
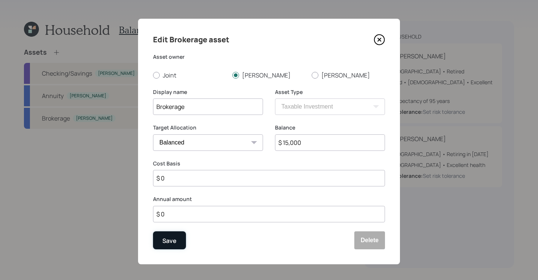
click at [178, 240] on button "Save" at bounding box center [169, 240] width 33 height 18
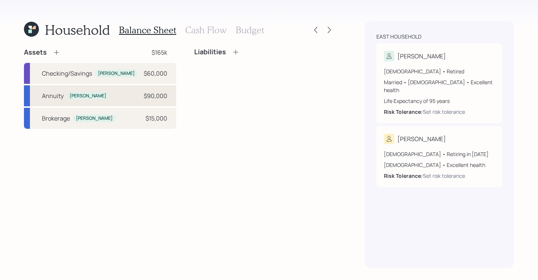
click at [80, 98] on div "[PERSON_NAME]" at bounding box center [88, 96] width 37 height 6
select select "ira"
select select "balanced"
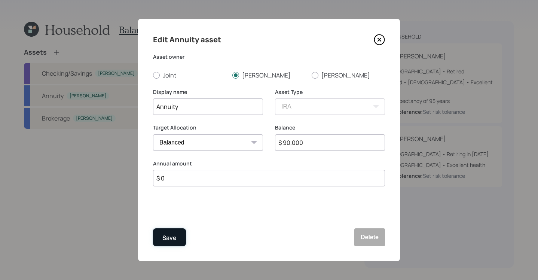
click at [166, 243] on button "Save" at bounding box center [169, 237] width 33 height 18
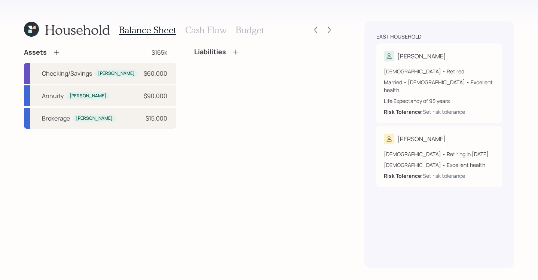
click at [198, 28] on h3 "Cash Flow" at bounding box center [206, 30] width 42 height 11
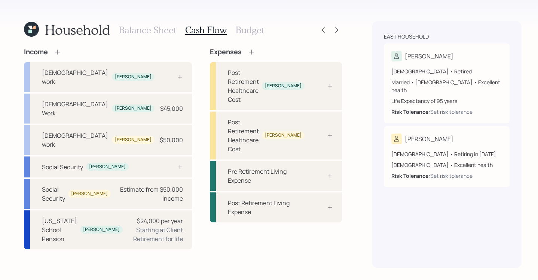
click at [149, 30] on h3 "Balance Sheet" at bounding box center [147, 30] width 57 height 11
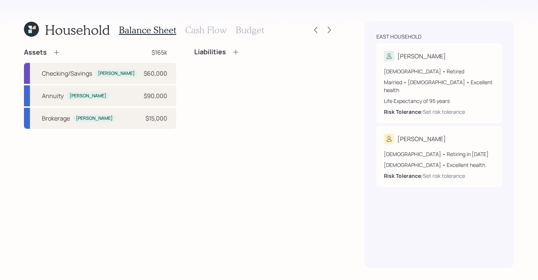
click at [55, 51] on icon at bounding box center [56, 52] width 7 height 7
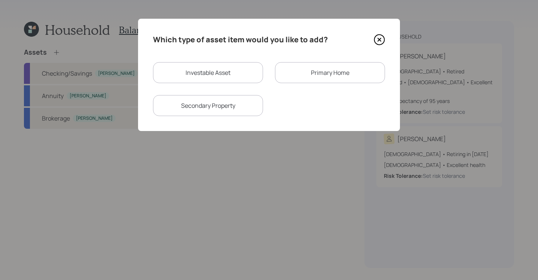
click at [302, 76] on div "Primary Home" at bounding box center [330, 72] width 110 height 21
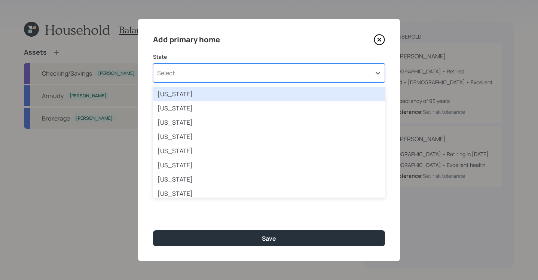
click at [230, 74] on div "Select..." at bounding box center [261, 73] width 217 height 13
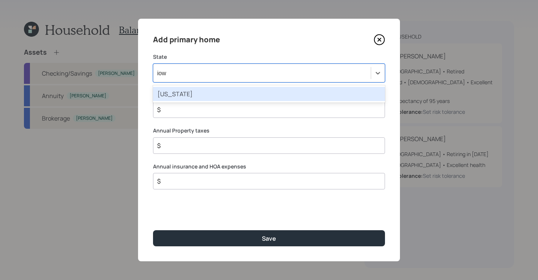
type input "[US_STATE]"
click at [225, 88] on div "[US_STATE]" at bounding box center [269, 94] width 232 height 14
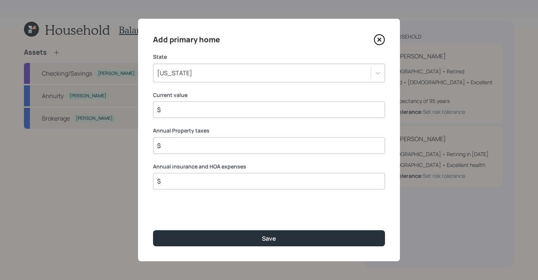
click at [224, 113] on input "$" at bounding box center [265, 109] width 219 height 9
type input "$ 150,000"
click at [205, 147] on input "$" at bounding box center [265, 145] width 219 height 9
click at [283, 148] on input "$" at bounding box center [265, 145] width 219 height 9
click at [204, 141] on input "$" at bounding box center [265, 145] width 219 height 9
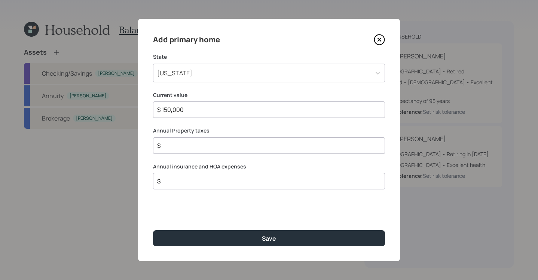
click at [203, 145] on input "$" at bounding box center [265, 145] width 219 height 9
type input "$ 3,500"
click at [208, 181] on input "$" at bounding box center [265, 181] width 219 height 9
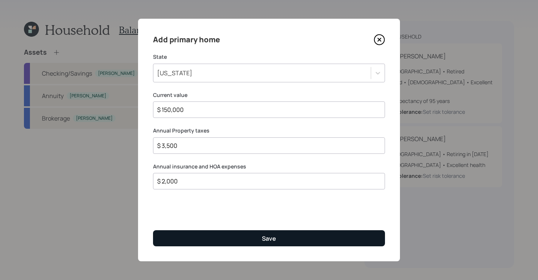
type input "$ 2,000"
click at [280, 239] on button "Save" at bounding box center [269, 238] width 232 height 16
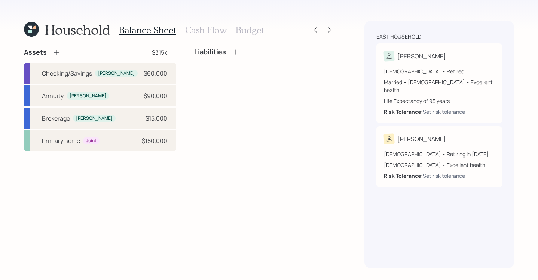
click at [148, 191] on div "Assets $315k Checking/Savings [PERSON_NAME] $60,000 Annuity [PERSON_NAME] $90,0…" at bounding box center [179, 158] width 310 height 220
click at [232, 51] on icon at bounding box center [235, 51] width 7 height 7
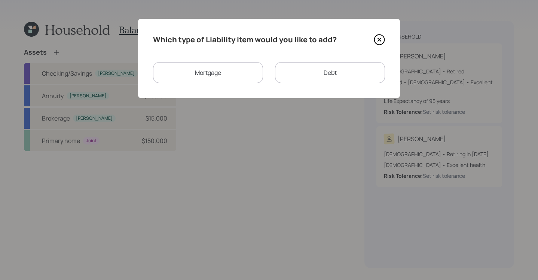
click at [218, 78] on div "Mortgage" at bounding box center [208, 72] width 110 height 21
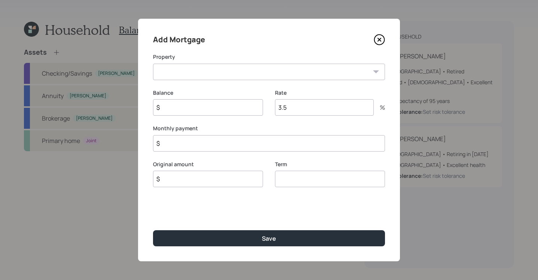
click at [227, 69] on select "IA Primary home" at bounding box center [269, 72] width 232 height 16
select select "ba42a74b-f069-4472-b290-74614f7a7215"
click at [153, 64] on select "IA Primary home" at bounding box center [269, 72] width 232 height 16
click at [230, 105] on input "$" at bounding box center [208, 107] width 110 height 16
type input "$ 125,600"
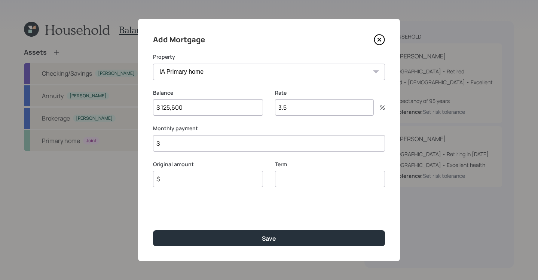
click at [294, 107] on input "3.5" at bounding box center [324, 107] width 99 height 16
click at [226, 180] on input "$" at bounding box center [208, 179] width 110 height 16
type input "$ 125,600"
click at [218, 142] on input "$" at bounding box center [269, 143] width 232 height 16
click at [305, 101] on input "3.5" at bounding box center [324, 107] width 99 height 16
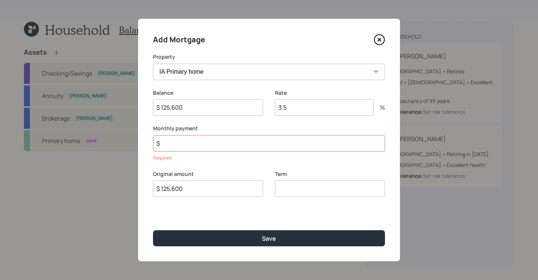
click at [295, 104] on input "3.5" at bounding box center [324, 107] width 99 height 16
click at [294, 107] on input "3.5" at bounding box center [324, 107] width 99 height 16
click at [296, 107] on input "3.5" at bounding box center [324, 107] width 99 height 16
click at [303, 188] on input "number" at bounding box center [330, 188] width 110 height 16
type input "30"
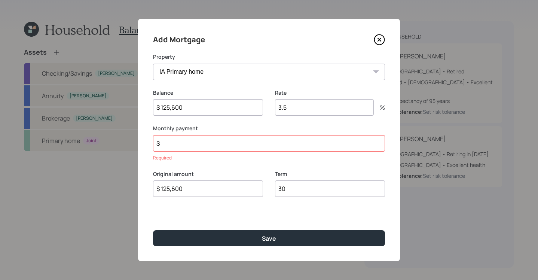
click at [208, 138] on input "$" at bounding box center [269, 143] width 232 height 16
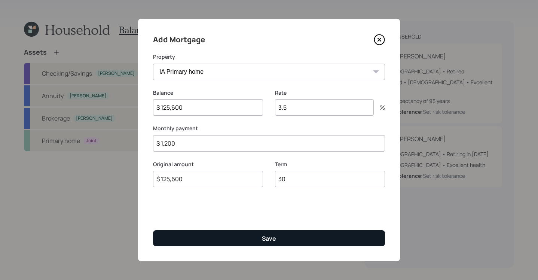
type input "$ 1,200"
click at [256, 242] on button "Save" at bounding box center [269, 238] width 232 height 16
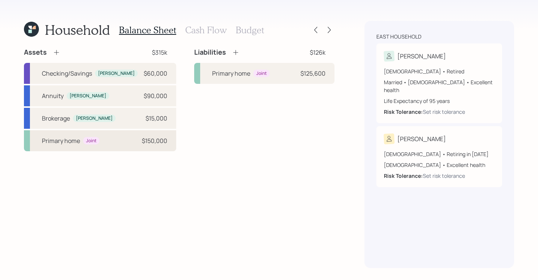
click at [113, 139] on div "Primary home Joint $150,000" at bounding box center [100, 140] width 152 height 21
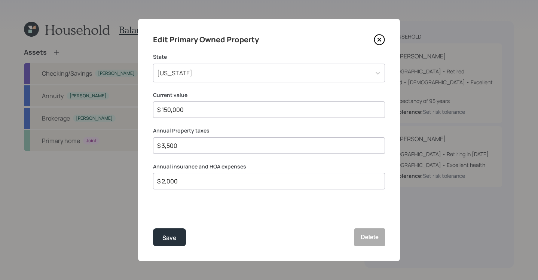
click at [169, 146] on input "$ 3,500" at bounding box center [265, 145] width 219 height 9
type input "$ 3,600"
click at [169, 238] on div "Save" at bounding box center [169, 238] width 14 height 10
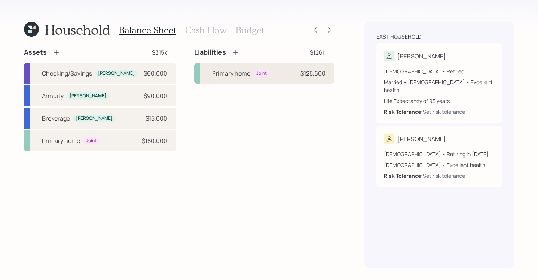
click at [260, 79] on div "Primary home Joint $125,600" at bounding box center [264, 73] width 140 height 21
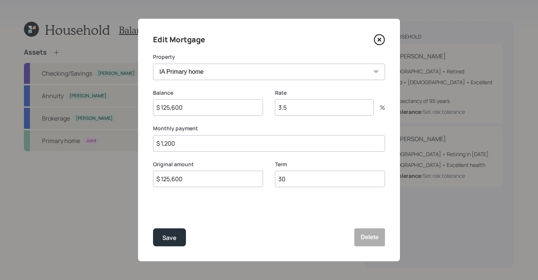
drag, startPoint x: 254, startPoint y: 151, endPoint x: 96, endPoint y: 131, distance: 158.7
click at [99, 136] on div "Edit Mortgage Property IA Primary home Balance $ 125,600 Rate 3.5 % Monthly pay…" at bounding box center [269, 140] width 538 height 280
type input "$ 734"
click at [178, 234] on button "Save" at bounding box center [169, 237] width 33 height 18
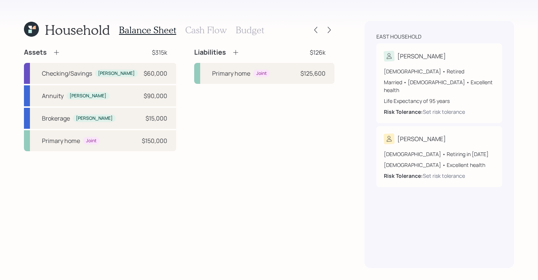
click at [196, 30] on h3 "Cash Flow" at bounding box center [206, 30] width 42 height 11
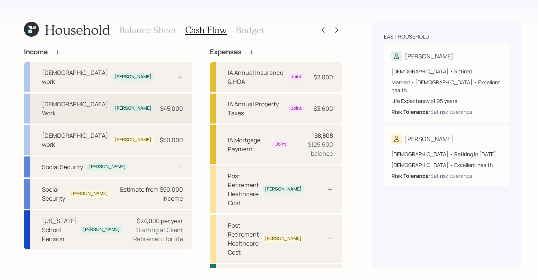
click at [131, 96] on div "[DEMOGRAPHIC_DATA] Work [PERSON_NAME] $45,000" at bounding box center [108, 108] width 168 height 30
select select "part_time"
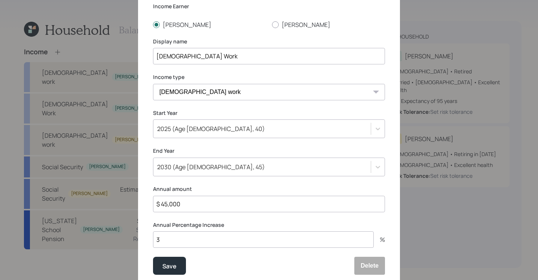
scroll to position [79, 0]
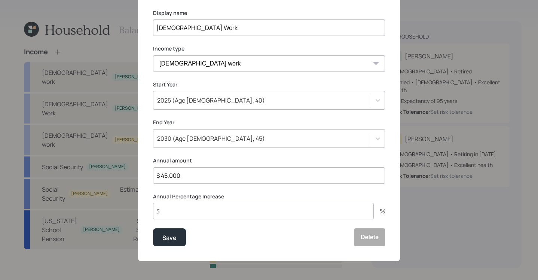
click at [206, 177] on input "$ 45,000" at bounding box center [269, 175] width 232 height 16
type input "$ 20,000"
click at [375, 114] on div "Edit income details Income Earner [PERSON_NAME] Display name [DEMOGRAPHIC_DATA]…" at bounding box center [269, 100] width 262 height 321
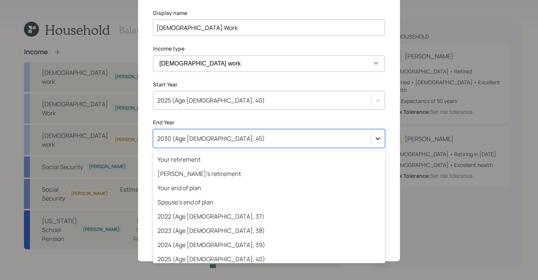
click at [374, 141] on icon at bounding box center [377, 138] width 7 height 7
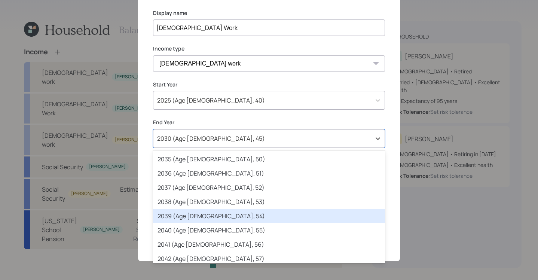
scroll to position [251, 0]
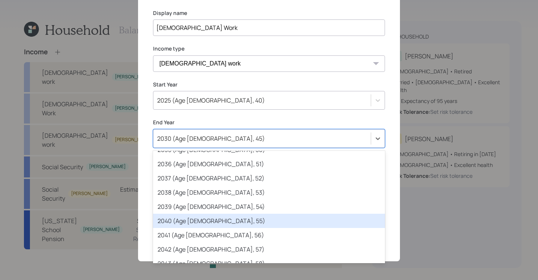
click at [285, 225] on div "2040 (Age [DEMOGRAPHIC_DATA], 55)" at bounding box center [269, 221] width 232 height 14
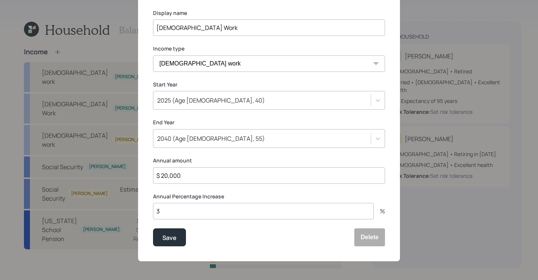
click at [264, 159] on label "Annual amount" at bounding box center [269, 160] width 232 height 7
click at [170, 242] on button "Save" at bounding box center [169, 237] width 33 height 18
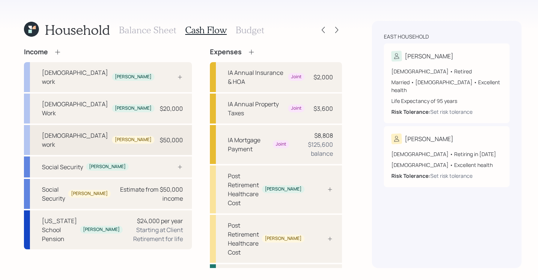
click at [126, 125] on div "[DEMOGRAPHIC_DATA] work [PERSON_NAME] $50,000" at bounding box center [108, 140] width 168 height 30
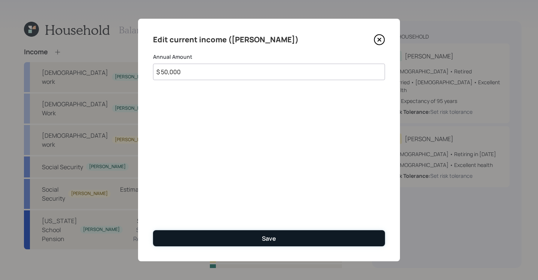
click at [257, 236] on button "Save" at bounding box center [269, 238] width 232 height 16
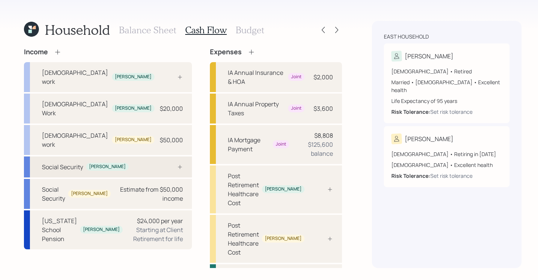
click at [100, 156] on div "Social Security [PERSON_NAME]" at bounding box center [108, 166] width 168 height 21
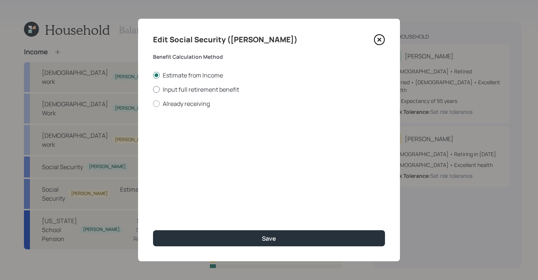
click at [159, 89] on div at bounding box center [156, 89] width 7 height 7
click at [153, 89] on input "Input full retirement benefit" at bounding box center [153, 89] width 0 height 0
radio input "true"
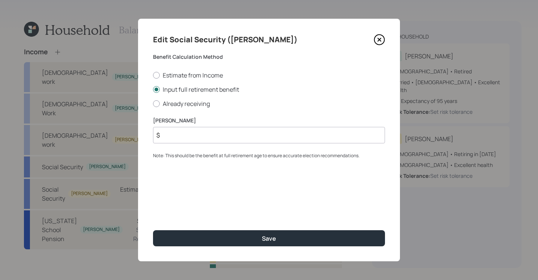
click at [216, 134] on input "$" at bounding box center [269, 135] width 232 height 16
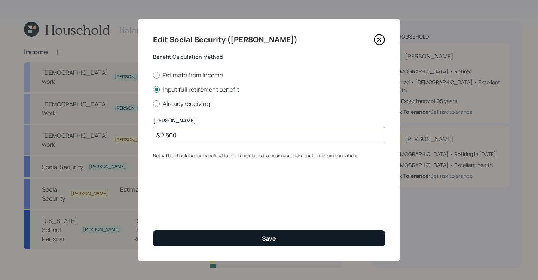
type input "$ 2,500"
click at [243, 237] on button "Save" at bounding box center [269, 238] width 232 height 16
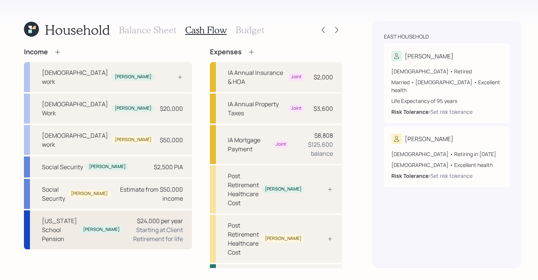
click at [129, 225] on div "Starting at Client Retirement for life" at bounding box center [156, 234] width 54 height 18
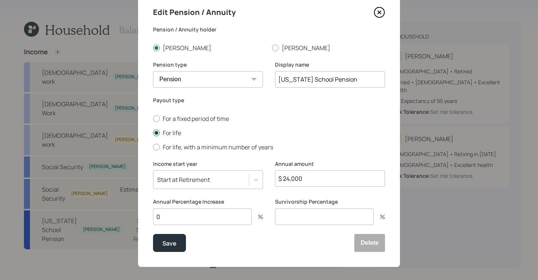
scroll to position [27, 0]
click at [172, 246] on div "Save" at bounding box center [169, 243] width 14 height 10
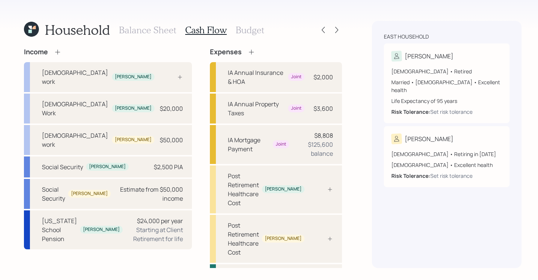
click at [341, 166] on div "Household Balance Sheet Cash Flow Budget Income [DEMOGRAPHIC_DATA] work [PERSON…" at bounding box center [269, 140] width 538 height 280
click at [327, 186] on icon at bounding box center [330, 189] width 6 height 6
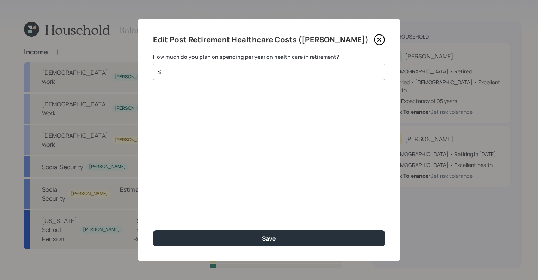
click at [218, 72] on input "$" at bounding box center [265, 71] width 219 height 9
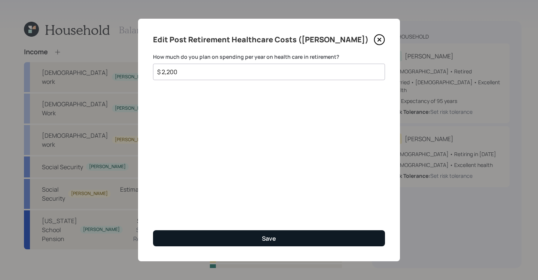
type input "$ 2,200"
click at [288, 239] on button "Save" at bounding box center [269, 238] width 232 height 16
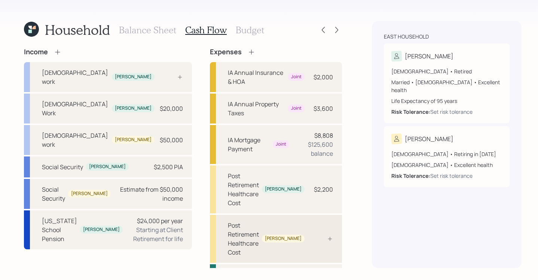
click at [317, 236] on div at bounding box center [321, 239] width 22 height 6
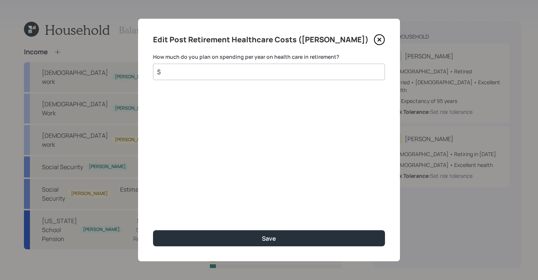
click at [188, 73] on input "$" at bounding box center [265, 71] width 219 height 9
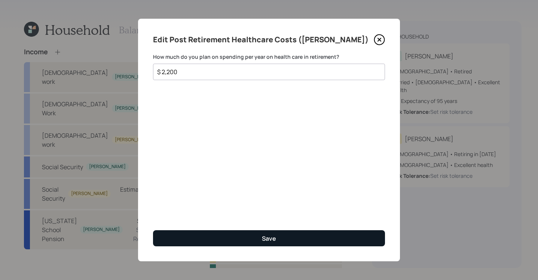
type input "$ 2,200"
click at [279, 240] on button "Save" at bounding box center [269, 238] width 232 height 16
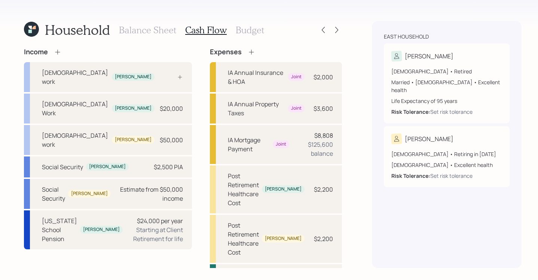
click at [241, 34] on h3 "Budget" at bounding box center [250, 30] width 28 height 11
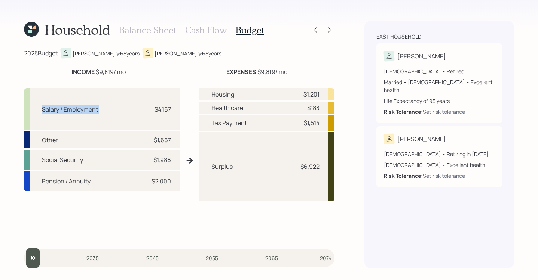
drag, startPoint x: 43, startPoint y: 110, endPoint x: 125, endPoint y: 113, distance: 82.3
click at [125, 113] on div "Salary / Employment $4,167" at bounding box center [102, 109] width 156 height 42
drag, startPoint x: 42, startPoint y: 140, endPoint x: 79, endPoint y: 141, distance: 36.6
click at [78, 141] on div "Other $1,667" at bounding box center [102, 139] width 156 height 17
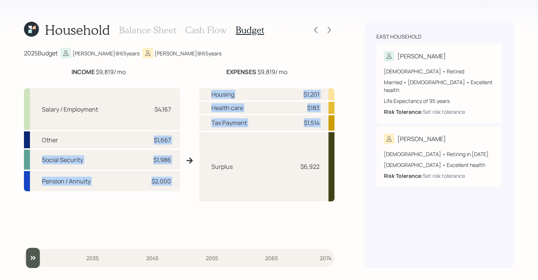
drag, startPoint x: 150, startPoint y: 140, endPoint x: 192, endPoint y: 141, distance: 41.5
click at [192, 141] on div "Salary / Employment $4,167 Other $1,667 Social Security $1,986 Pension / Annuit…" at bounding box center [179, 160] width 310 height 156
click at [187, 139] on div "Salary / Employment $4,167 Other $1,667 Social Security $1,986 Pension / Annuit…" at bounding box center [179, 160] width 310 height 156
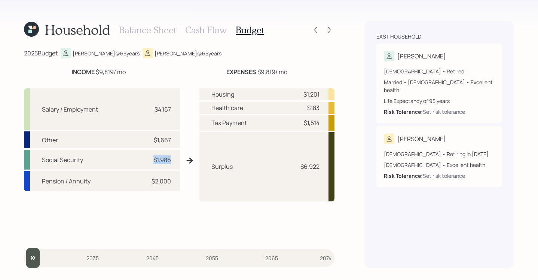
drag, startPoint x: 151, startPoint y: 159, endPoint x: 174, endPoint y: 159, distance: 22.1
click at [174, 159] on div "Social Security $1,986" at bounding box center [102, 160] width 156 height 20
drag, startPoint x: 123, startPoint y: 220, endPoint x: 153, endPoint y: 202, distance: 34.6
click at [124, 219] on div "Salary / Employment $4,167 Other $1,667 Social Security $1,986 Pension / Annuit…" at bounding box center [102, 163] width 156 height 150
drag, startPoint x: 149, startPoint y: 180, endPoint x: 180, endPoint y: 181, distance: 31.0
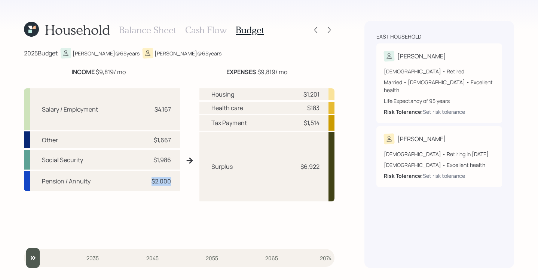
click at [180, 181] on div "Salary / Employment $4,167 Other $1,667 Social Security $1,986 Pension / Annuit…" at bounding box center [179, 160] width 310 height 156
click at [166, 200] on div "Salary / Employment $4,167 Other $1,667 Social Security $1,986 Pension / Annuit…" at bounding box center [102, 163] width 156 height 150
click at [350, 161] on div "Household Balance Sheet Cash Flow Budget 2025 Budget [PERSON_NAME] @ 65 years […" at bounding box center [269, 140] width 538 height 280
click at [472, 60] on div "[PERSON_NAME]" at bounding box center [439, 56] width 111 height 10
click at [330, 28] on icon at bounding box center [328, 29] width 7 height 7
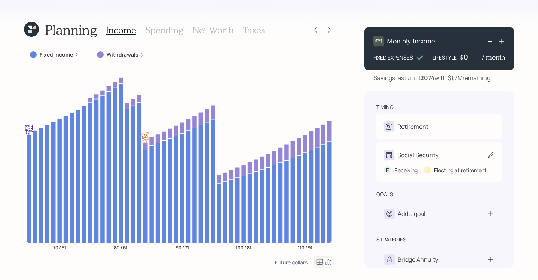
click at [461, 156] on div "Social Security" at bounding box center [439, 155] width 111 height 10
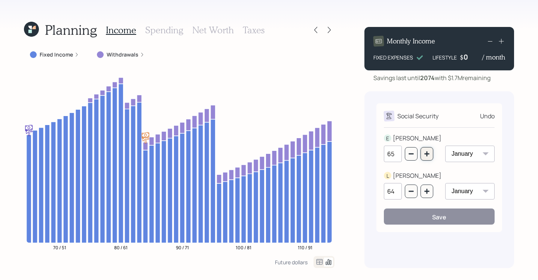
click at [427, 156] on icon "button" at bounding box center [427, 154] width 6 height 6
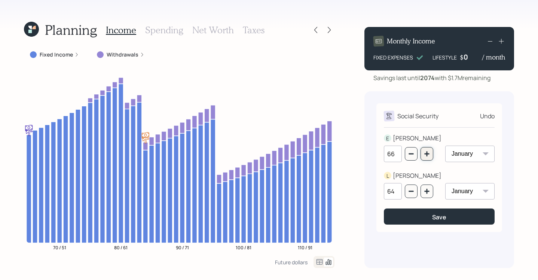
click at [427, 156] on icon "button" at bounding box center [427, 154] width 6 height 6
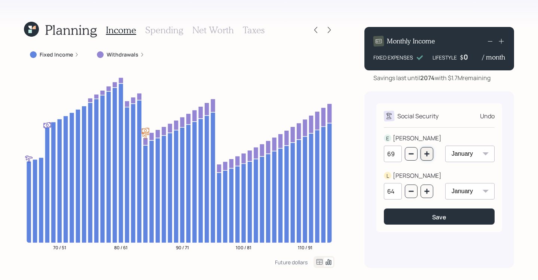
click at [427, 153] on icon "button" at bounding box center [426, 153] width 5 height 5
type input "70"
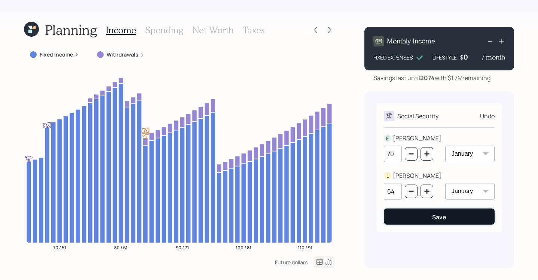
click at [431, 220] on button "Save" at bounding box center [439, 216] width 111 height 16
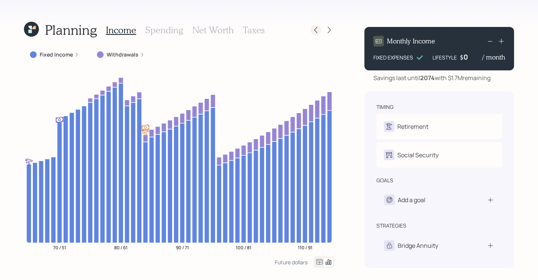
click at [311, 28] on div at bounding box center [315, 30] width 10 height 10
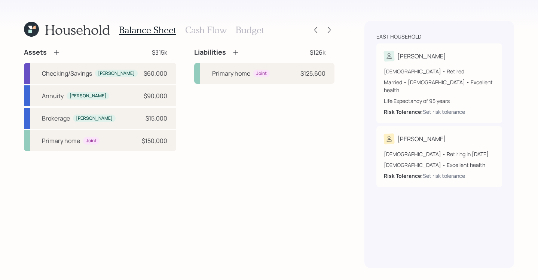
click at [253, 26] on h3 "Budget" at bounding box center [250, 30] width 28 height 11
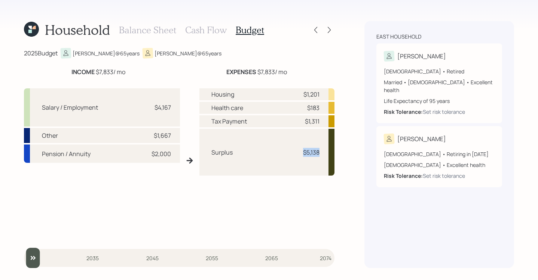
drag, startPoint x: 303, startPoint y: 152, endPoint x: 335, endPoint y: 149, distance: 31.5
click at [334, 150] on div "Household Balance Sheet Cash Flow Budget 2025 Budget [PERSON_NAME] @ 65 years […" at bounding box center [269, 140] width 538 height 280
click at [341, 145] on div "Household Balance Sheet Cash Flow Budget 2025 Budget [PERSON_NAME] @ 65 years […" at bounding box center [269, 140] width 538 height 280
click at [357, 114] on div "Household Balance Sheet Cash Flow Budget 2025 Budget [PERSON_NAME] @ 65 years […" at bounding box center [269, 140] width 538 height 280
drag, startPoint x: 303, startPoint y: 152, endPoint x: 340, endPoint y: 144, distance: 37.8
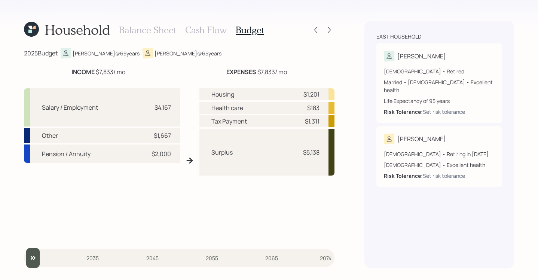
click at [340, 144] on div "Household Balance Sheet Cash Flow Budget 2025 Budget [PERSON_NAME] @ 65 years […" at bounding box center [269, 140] width 538 height 280
click at [350, 135] on div "Household Balance Sheet Cash Flow Budget 2025 Budget [PERSON_NAME] @ 65 years […" at bounding box center [269, 140] width 538 height 280
drag, startPoint x: 300, startPoint y: 153, endPoint x: 328, endPoint y: 150, distance: 28.2
click at [328, 150] on div "Surplus $5,138" at bounding box center [266, 152] width 135 height 47
click at [350, 137] on div "Household Balance Sheet Cash Flow Budget 2025 Budget [PERSON_NAME] @ 65 years […" at bounding box center [269, 140] width 538 height 280
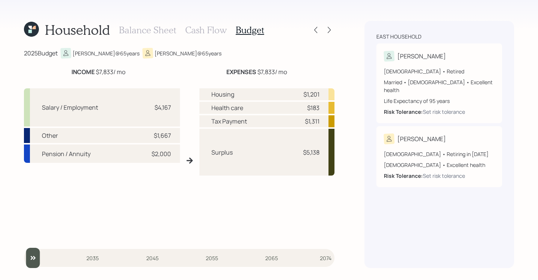
click at [197, 31] on h3 "Cash Flow" at bounding box center [206, 30] width 42 height 11
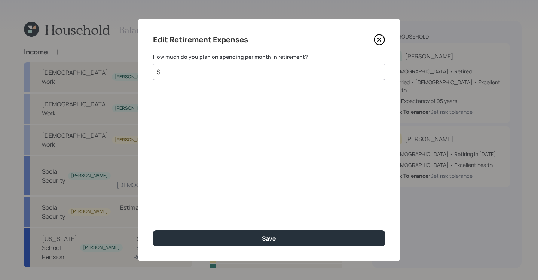
click at [221, 75] on input "$" at bounding box center [269, 72] width 232 height 16
type input "$ 5,000"
click at [319, 148] on div "Edit Retirement Expenses How much do you plan on spending per month in retireme…" at bounding box center [269, 140] width 262 height 242
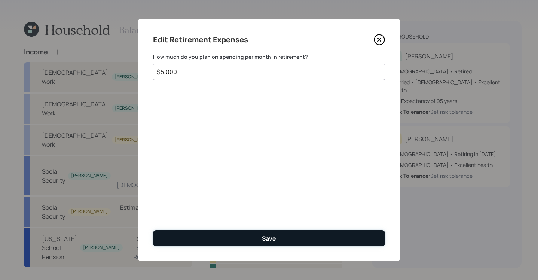
click at [283, 234] on button "Save" at bounding box center [269, 238] width 232 height 16
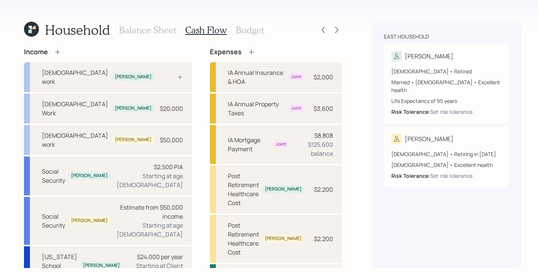
drag, startPoint x: 255, startPoint y: 31, endPoint x: 263, endPoint y: 31, distance: 8.2
click at [255, 31] on h3 "Budget" at bounding box center [250, 30] width 28 height 11
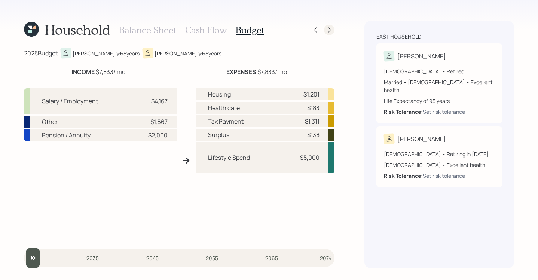
click at [326, 30] on icon at bounding box center [328, 29] width 7 height 7
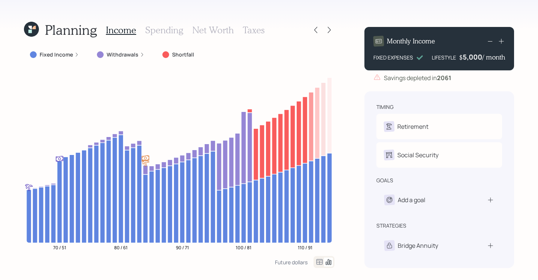
click at [340, 50] on div "Planning Income Spending Net Worth Taxes Fixed Income Withdrawals Shortfall 70 …" at bounding box center [269, 140] width 538 height 280
click at [78, 57] on div "Fixed Income" at bounding box center [54, 54] width 49 height 7
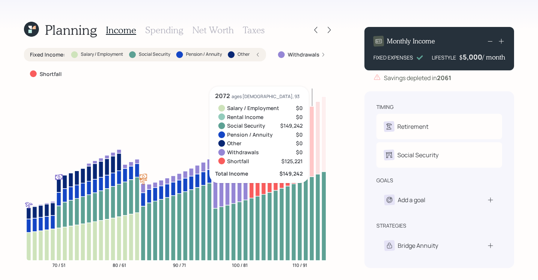
click at [345, 79] on div "Planning Income Spending Net Worth Taxes Fixed Income : Salary / Employment Soc…" at bounding box center [269, 140] width 538 height 280
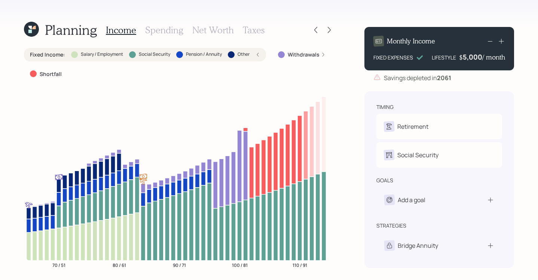
click at [523, 19] on div "Planning Income Spending Net Worth Taxes Fixed Income : Salary / Employment Soc…" at bounding box center [269, 140] width 538 height 280
click at [489, 40] on icon at bounding box center [489, 41] width 9 height 9
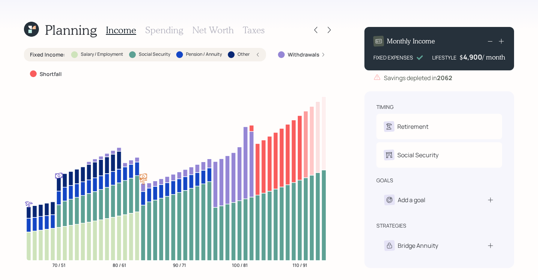
click at [489, 40] on icon at bounding box center [489, 41] width 9 height 9
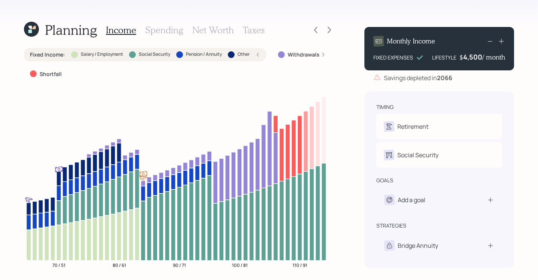
click at [502, 42] on icon at bounding box center [500, 40] width 7 height 7
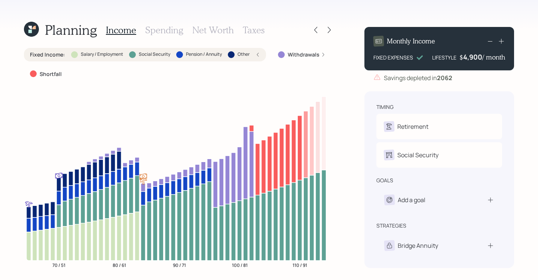
click at [526, 37] on div "Planning Income Spending Net Worth Taxes Fixed Income : Salary / Employment Soc…" at bounding box center [269, 140] width 538 height 280
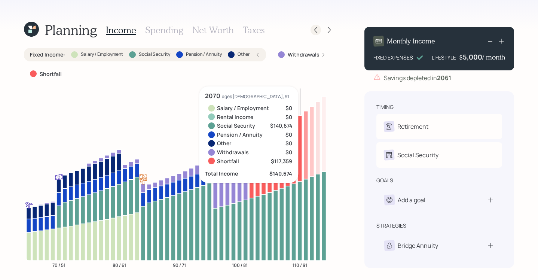
click at [314, 29] on icon at bounding box center [315, 30] width 3 height 6
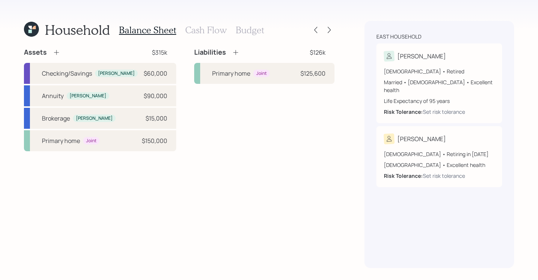
click at [200, 38] on div "Balance Sheet Cash Flow Budget" at bounding box center [191, 30] width 145 height 18
click at [201, 35] on h3 "Cash Flow" at bounding box center [206, 30] width 42 height 11
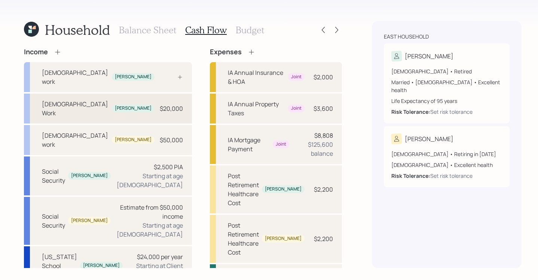
click at [114, 101] on div "[DEMOGRAPHIC_DATA] Work [PERSON_NAME] $20,000" at bounding box center [108, 108] width 168 height 30
select select "part_time"
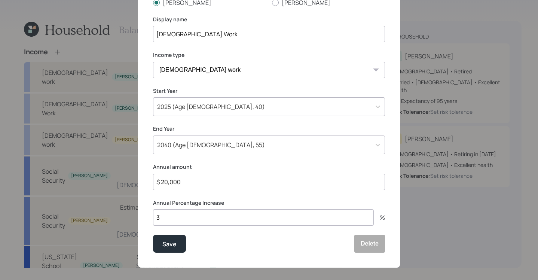
scroll to position [73, 0]
click at [377, 145] on icon at bounding box center [377, 144] width 7 height 7
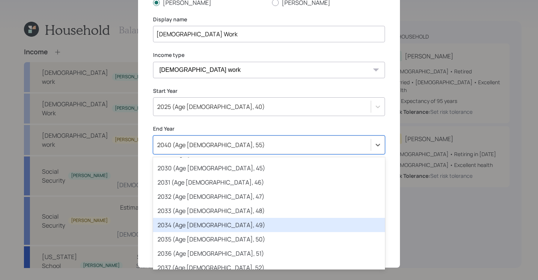
scroll to position [156, 0]
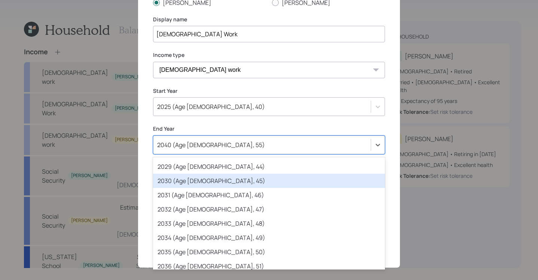
click at [192, 183] on div "2030 (Age [DEMOGRAPHIC_DATA], 45)" at bounding box center [269, 181] width 232 height 14
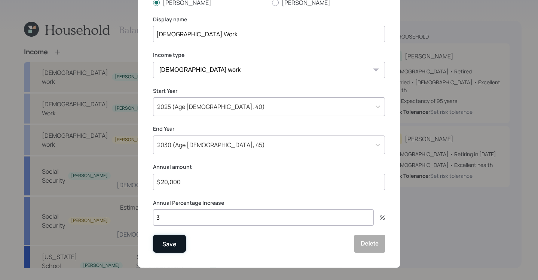
click at [175, 245] on button "Save" at bounding box center [169, 243] width 33 height 18
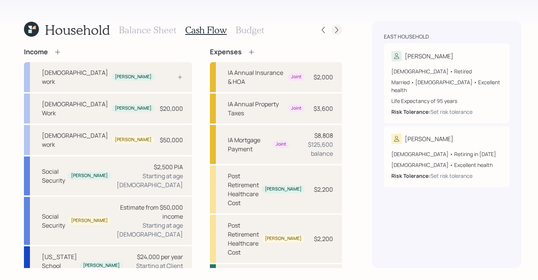
click at [335, 30] on icon at bounding box center [336, 30] width 3 height 6
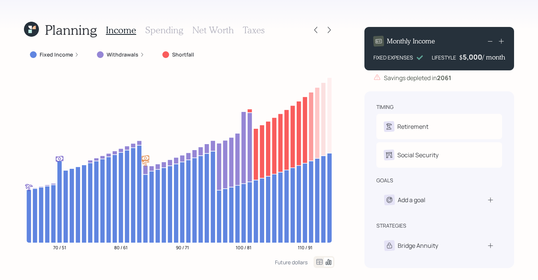
click at [357, 85] on div "Planning Income Spending Net Worth Taxes Fixed Income Withdrawals Shortfall 70 …" at bounding box center [269, 140] width 538 height 280
click at [352, 147] on div "Planning Income Spending Net Worth Taxes Fixed Income Withdrawals Shortfall 70 …" at bounding box center [269, 140] width 538 height 280
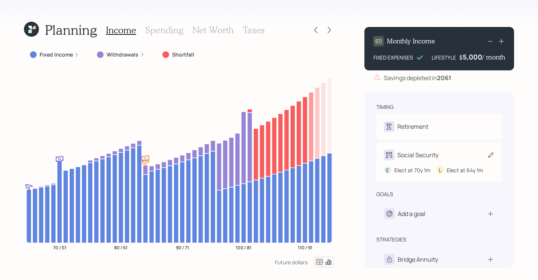
click at [457, 154] on div "Social Security" at bounding box center [439, 155] width 111 height 10
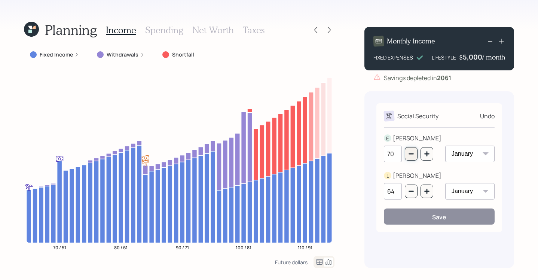
click at [410, 157] on icon "button" at bounding box center [411, 154] width 6 height 6
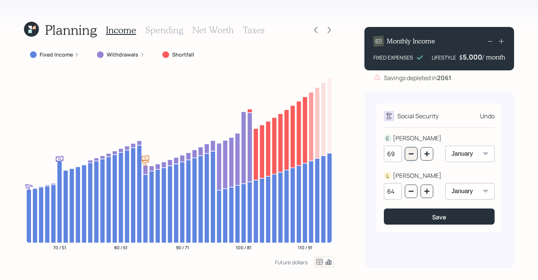
click at [410, 157] on icon "button" at bounding box center [411, 154] width 6 height 6
type input "67"
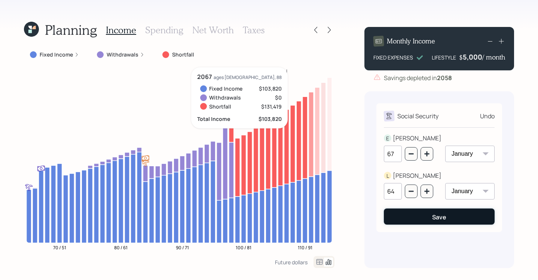
click at [429, 218] on button "Save" at bounding box center [439, 216] width 111 height 16
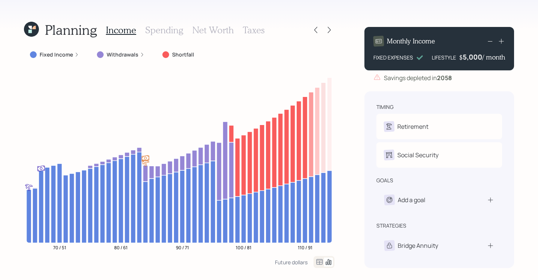
click at [359, 139] on div "Planning Income Spending Net Worth Taxes Fixed Income Withdrawals Shortfall 70 …" at bounding box center [269, 140] width 538 height 280
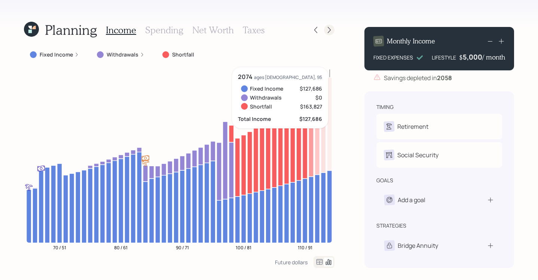
click at [332, 29] on icon at bounding box center [328, 29] width 7 height 7
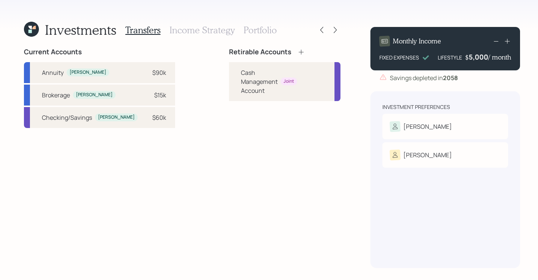
click at [291, 133] on div "Retirable Accounts Cash Management Account Joint" at bounding box center [284, 158] width 111 height 220
click at [451, 128] on div "[PERSON_NAME]" at bounding box center [445, 126] width 111 height 10
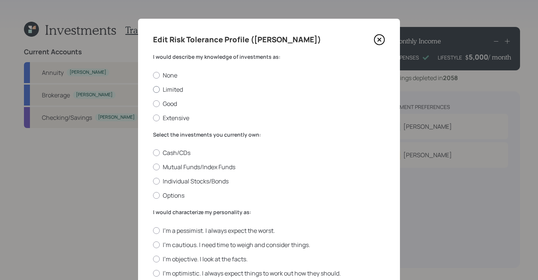
click at [157, 90] on label "Limited" at bounding box center [269, 89] width 232 height 8
click at [153, 89] on input "Limited" at bounding box center [153, 89] width 0 height 0
radio input "true"
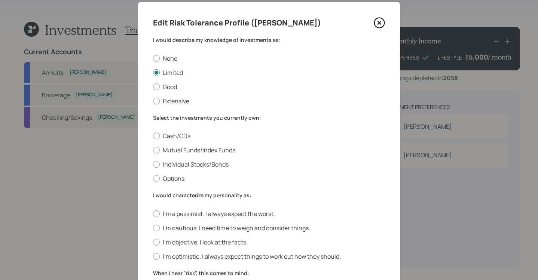
scroll to position [57, 0]
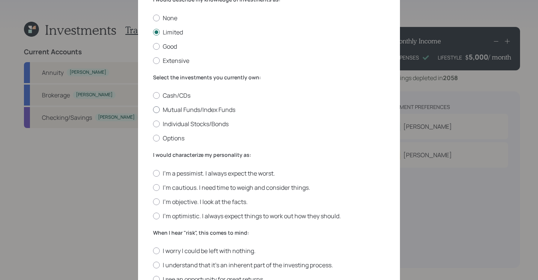
click at [159, 110] on label "Mutual Funds/Index Funds" at bounding box center [269, 109] width 232 height 8
click at [153, 110] on input "Mutual Funds/Index Funds" at bounding box center [153, 110] width 0 height 0
radio input "true"
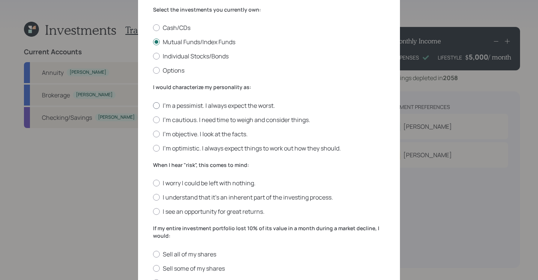
scroll to position [128, 0]
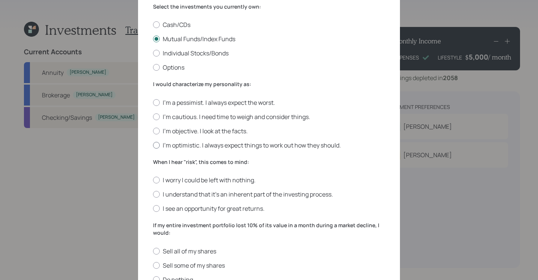
click at [154, 148] on label "I'm optimistic. I always expect things to work out how they should." at bounding box center [269, 145] width 232 height 8
click at [153, 145] on input "I'm optimistic. I always expect things to work out how they should." at bounding box center [153, 145] width 0 height 0
radio input "true"
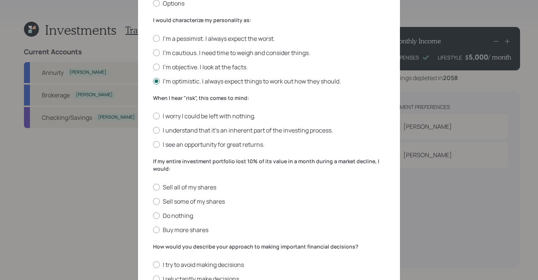
scroll to position [192, 0]
click at [154, 131] on div at bounding box center [156, 130] width 7 height 7
click at [153, 131] on input "I understand that it’s an inherent part of the investing process." at bounding box center [153, 130] width 0 height 0
radio input "true"
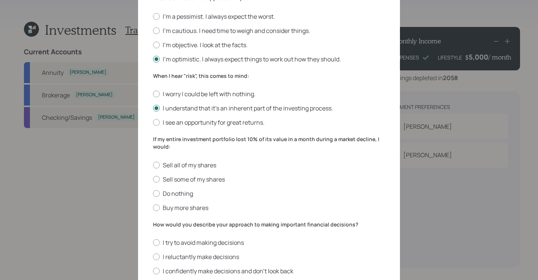
scroll to position [250, 0]
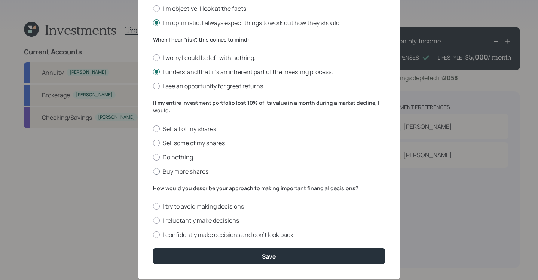
click at [153, 169] on div at bounding box center [156, 171] width 7 height 7
click at [153, 171] on input "Buy more shares" at bounding box center [153, 171] width 0 height 0
radio input "true"
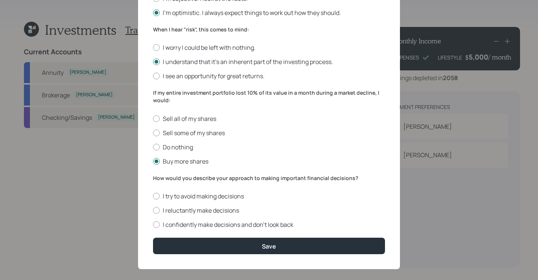
scroll to position [268, 0]
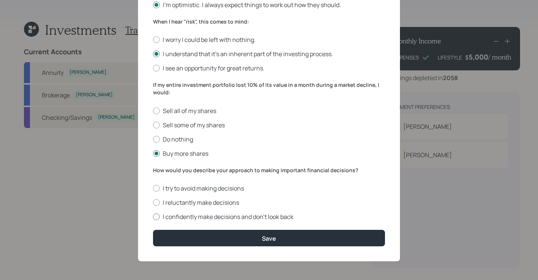
click at [156, 218] on div at bounding box center [156, 216] width 7 height 7
click at [153, 217] on input "I confidently make decisions and don’t look back" at bounding box center [153, 217] width 0 height 0
radio input "true"
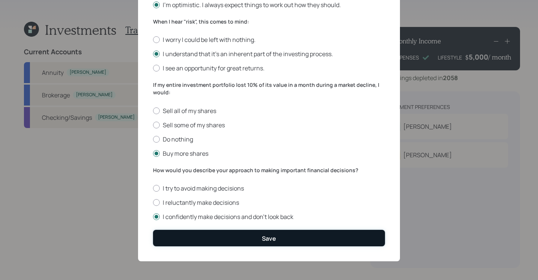
click at [215, 240] on button "Save" at bounding box center [269, 238] width 232 height 16
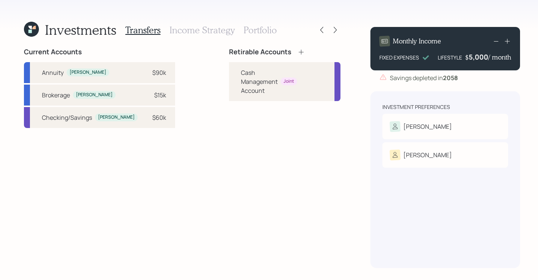
click at [314, 159] on div "Retirable Accounts Cash Management Account Joint" at bounding box center [284, 158] width 111 height 220
click at [298, 52] on icon at bounding box center [300, 51] width 5 height 5
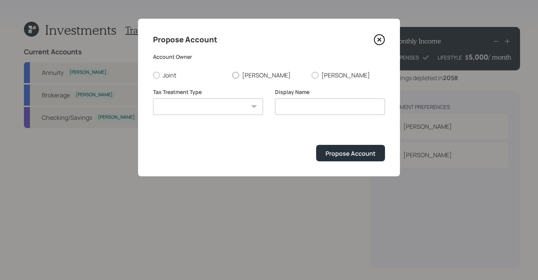
click at [235, 76] on div at bounding box center [235, 75] width 7 height 7
click at [232, 75] on input "[PERSON_NAME]" at bounding box center [232, 75] width 0 height 0
radio input "true"
click at [255, 110] on select "Roth Taxable Traditional" at bounding box center [208, 106] width 110 height 16
select select "traditional"
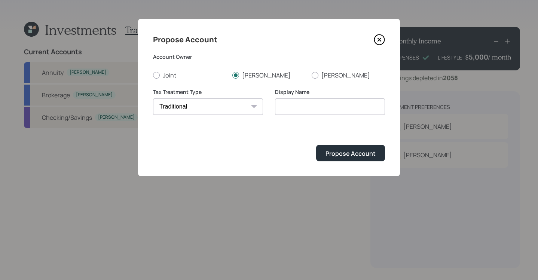
click at [153, 98] on select "Roth Taxable Traditional" at bounding box center [208, 106] width 110 height 16
type input "Traditional"
click at [356, 156] on div "Propose Account" at bounding box center [350, 153] width 50 height 8
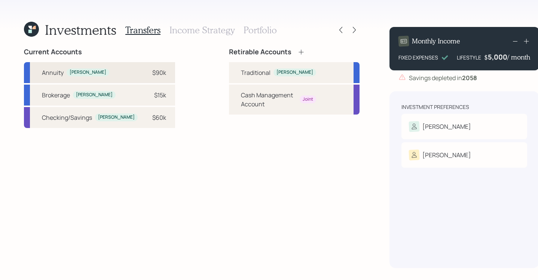
click at [144, 68] on div "$90k" at bounding box center [155, 72] width 22 height 9
click at [241, 70] on div "Traditional" at bounding box center [256, 72] width 30 height 9
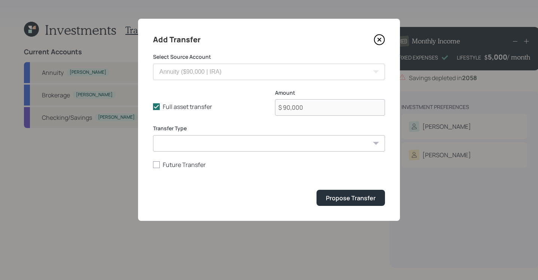
click at [300, 148] on select "ACAT Transfer Non ACAT Transfer Capitalize Rollover Rollover Deposit" at bounding box center [269, 143] width 232 height 16
select select "rollover"
click at [153, 135] on select "ACAT Transfer Non ACAT Transfer Capitalize Rollover Rollover Deposit" at bounding box center [269, 143] width 232 height 16
click at [357, 199] on div "Propose Transfer" at bounding box center [351, 198] width 50 height 8
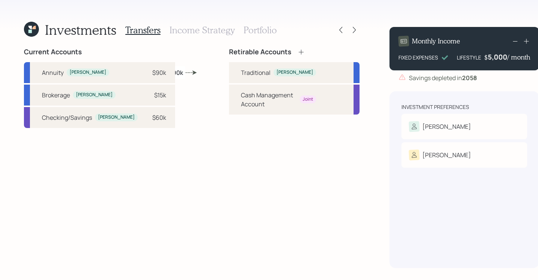
click at [212, 28] on h3 "Income Strategy" at bounding box center [201, 30] width 65 height 11
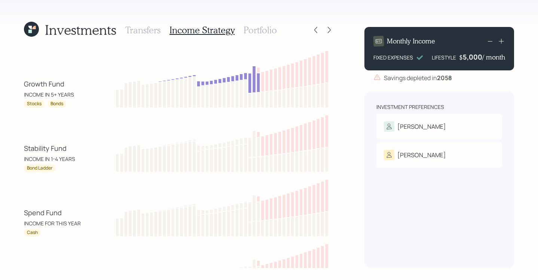
click at [266, 32] on h3 "Portfolio" at bounding box center [259, 30] width 33 height 11
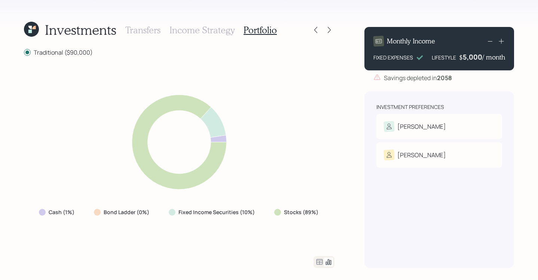
click at [199, 28] on h3 "Income Strategy" at bounding box center [201, 30] width 65 height 11
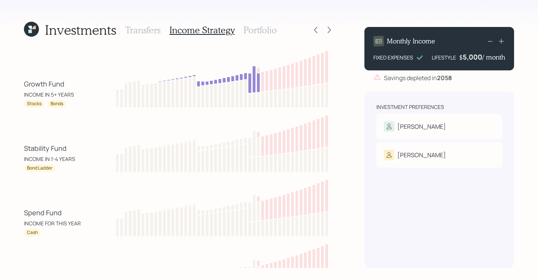
click at [269, 30] on h3 "Portfolio" at bounding box center [259, 30] width 33 height 11
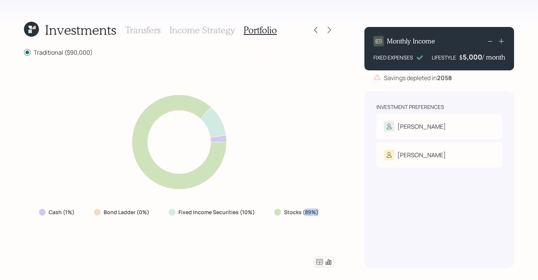
drag, startPoint x: 303, startPoint y: 213, endPoint x: 321, endPoint y: 211, distance: 18.4
click at [321, 211] on div "Stocks (89%)" at bounding box center [297, 211] width 58 height 13
click at [326, 206] on div "Cash (1%) Bond Ladder (0%) Fixed Income Securities (10%) Stocks (89%)" at bounding box center [179, 155] width 310 height 181
drag, startPoint x: 238, startPoint y: 212, endPoint x: 254, endPoint y: 212, distance: 16.1
click at [254, 212] on div "Fixed Income Securities (10%)" at bounding box center [213, 211] width 88 height 7
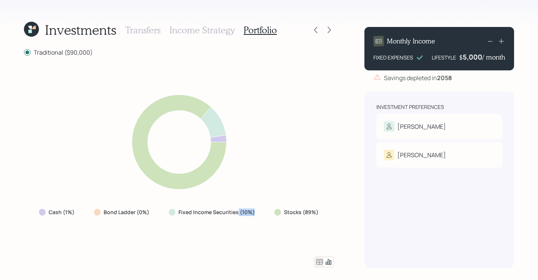
click at [263, 224] on div "Cash (1%) Bond Ladder (0%) Fixed Income Securities (10%) Stocks (89%)" at bounding box center [179, 155] width 310 height 181
drag, startPoint x: 64, startPoint y: 211, endPoint x: 79, endPoint y: 210, distance: 15.3
click at [79, 210] on div "Cash (1%)" at bounding box center [57, 211] width 49 height 13
click at [109, 238] on div "Cash (1%) Bond Ladder (0%) Fixed Income Securities (10%) Stocks (89%)" at bounding box center [179, 155] width 310 height 181
click at [327, 28] on icon at bounding box center [328, 29] width 7 height 7
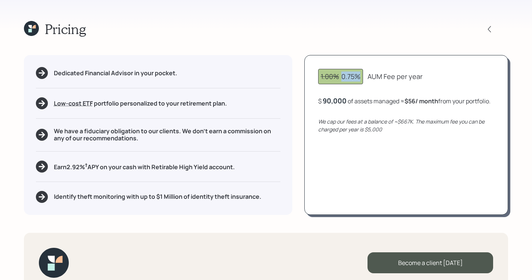
drag, startPoint x: 341, startPoint y: 77, endPoint x: 362, endPoint y: 75, distance: 21.4
click at [362, 75] on div "1.00% 0.75%" at bounding box center [340, 76] width 45 height 15
drag, startPoint x: 366, startPoint y: 78, endPoint x: 428, endPoint y: 80, distance: 61.7
click at [428, 80] on div "1.00% 0.75% AUM Fee per year" at bounding box center [406, 76] width 176 height 15
click at [411, 35] on div "Pricing" at bounding box center [266, 29] width 484 height 16
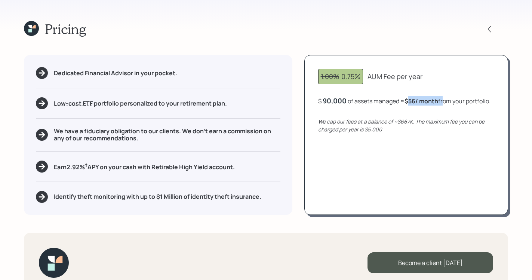
drag, startPoint x: 409, startPoint y: 101, endPoint x: 445, endPoint y: 97, distance: 36.4
click at [445, 99] on div "$ 90,000 of assets managed ≈ $56 / month from your portfolio ." at bounding box center [404, 100] width 172 height 9
click at [427, 42] on div "Pricing Dedicated Financial Advisor in your pocket. Low-cost ETF Retirable uses…" at bounding box center [266, 140] width 532 height 280
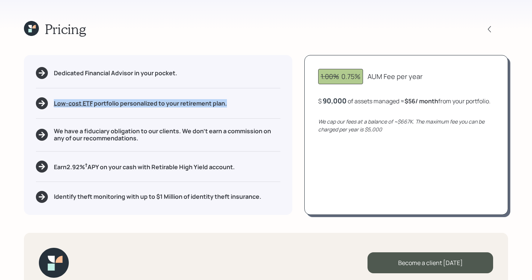
drag, startPoint x: 52, startPoint y: 104, endPoint x: 233, endPoint y: 104, distance: 181.0
click at [233, 104] on div "Low-cost ETF Retirable uses diversified Exchange Traded Funds from trusted mana…" at bounding box center [158, 103] width 245 height 12
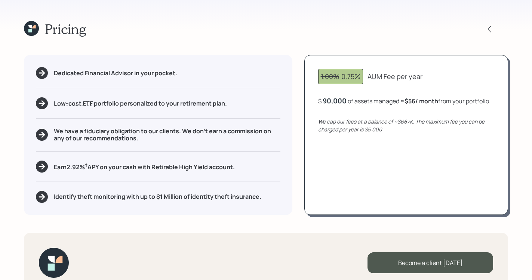
click at [272, 32] on div "Pricing" at bounding box center [266, 29] width 484 height 16
drag, startPoint x: 83, startPoint y: 131, endPoint x: 175, endPoint y: 123, distance: 92.3
click at [140, 129] on h5 "We have a fiduciary obligation to our clients. We don't earn a commission on an…" at bounding box center [167, 135] width 227 height 14
click at [300, 156] on div "Dedicated Financial Advisor in your pocket. Low-cost ETF Retirable uses diversi…" at bounding box center [266, 134] width 484 height 159
drag, startPoint x: 154, startPoint y: 168, endPoint x: 227, endPoint y: 168, distance: 72.2
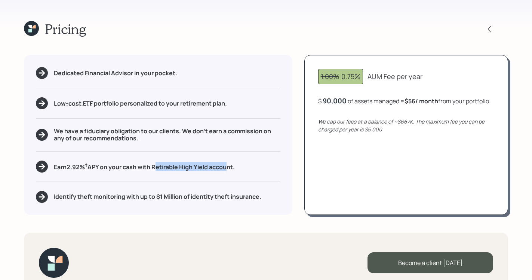
click at [227, 168] on h5 "Earn 2.92 % † APY on your cash with Retirable High Yield account." at bounding box center [144, 166] width 181 height 9
drag, startPoint x: 67, startPoint y: 167, endPoint x: 83, endPoint y: 167, distance: 15.7
click at [83, 167] on h5 "Earn 2.92 % † APY on your cash with Retirable High Yield account." at bounding box center [144, 166] width 181 height 9
drag, startPoint x: 69, startPoint y: 168, endPoint x: 104, endPoint y: 166, distance: 35.2
click at [104, 166] on h5 "Earn 2.92 % † APY on your cash with Retirable High Yield account." at bounding box center [144, 166] width 181 height 9
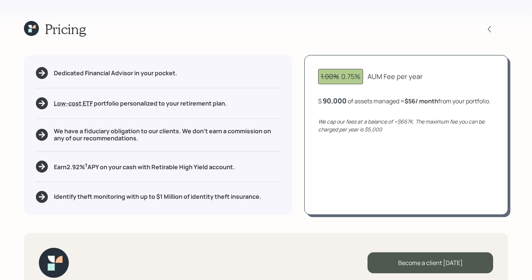
click at [9, 146] on div "Pricing Dedicated Financial Advisor in your pocket. Low-cost ETF Retirable uses…" at bounding box center [266, 140] width 532 height 280
click at [295, 175] on div "Dedicated Financial Advisor in your pocket. Low-cost ETF Retirable uses diversi…" at bounding box center [266, 134] width 484 height 159
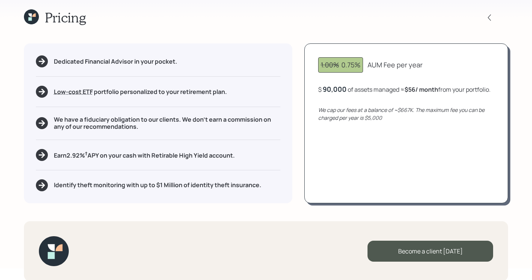
scroll to position [6, 0]
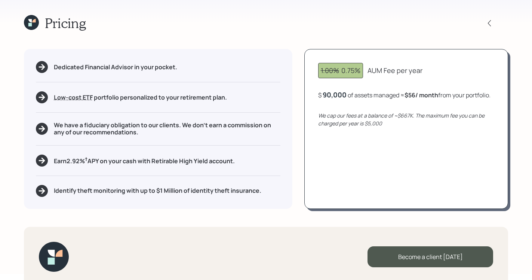
click at [385, 19] on div "Pricing" at bounding box center [266, 23] width 484 height 16
click at [29, 22] on icon at bounding box center [31, 22] width 15 height 15
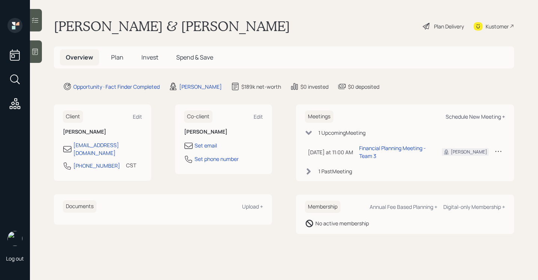
click at [501, 117] on div "Schedule New Meeting +" at bounding box center [474, 116] width 59 height 7
select select "b1d8ea90-abcc-42aa-86cc-4f33a132aacc"
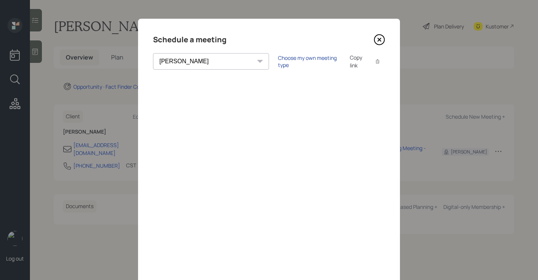
click at [278, 62] on div "Choose my own meeting type" at bounding box center [309, 61] width 63 height 14
click at [375, 39] on icon at bounding box center [379, 39] width 11 height 11
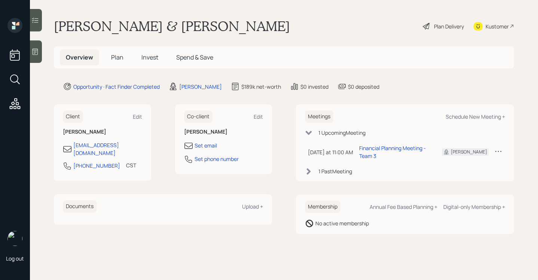
click at [428, 24] on icon at bounding box center [426, 26] width 7 height 7
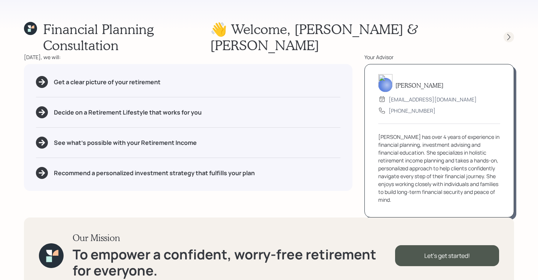
click at [507, 34] on icon at bounding box center [508, 37] width 3 height 6
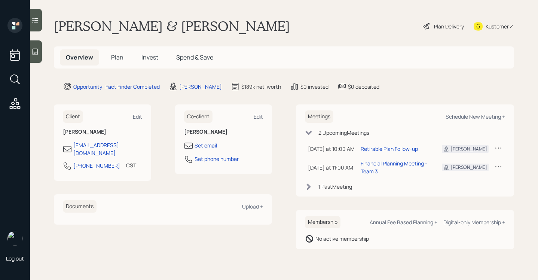
click at [126, 56] on h5 "Plan" at bounding box center [117, 57] width 24 height 16
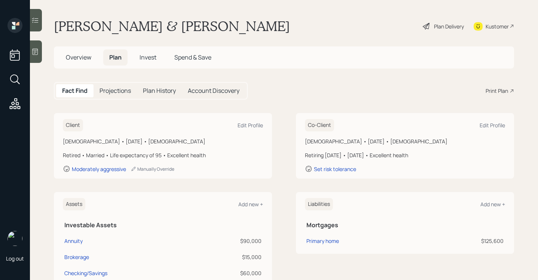
click at [122, 55] on h5 "Plan" at bounding box center [115, 57] width 24 height 16
click at [486, 93] on div "Print Plan" at bounding box center [496, 91] width 22 height 8
